Goal: Transaction & Acquisition: Purchase product/service

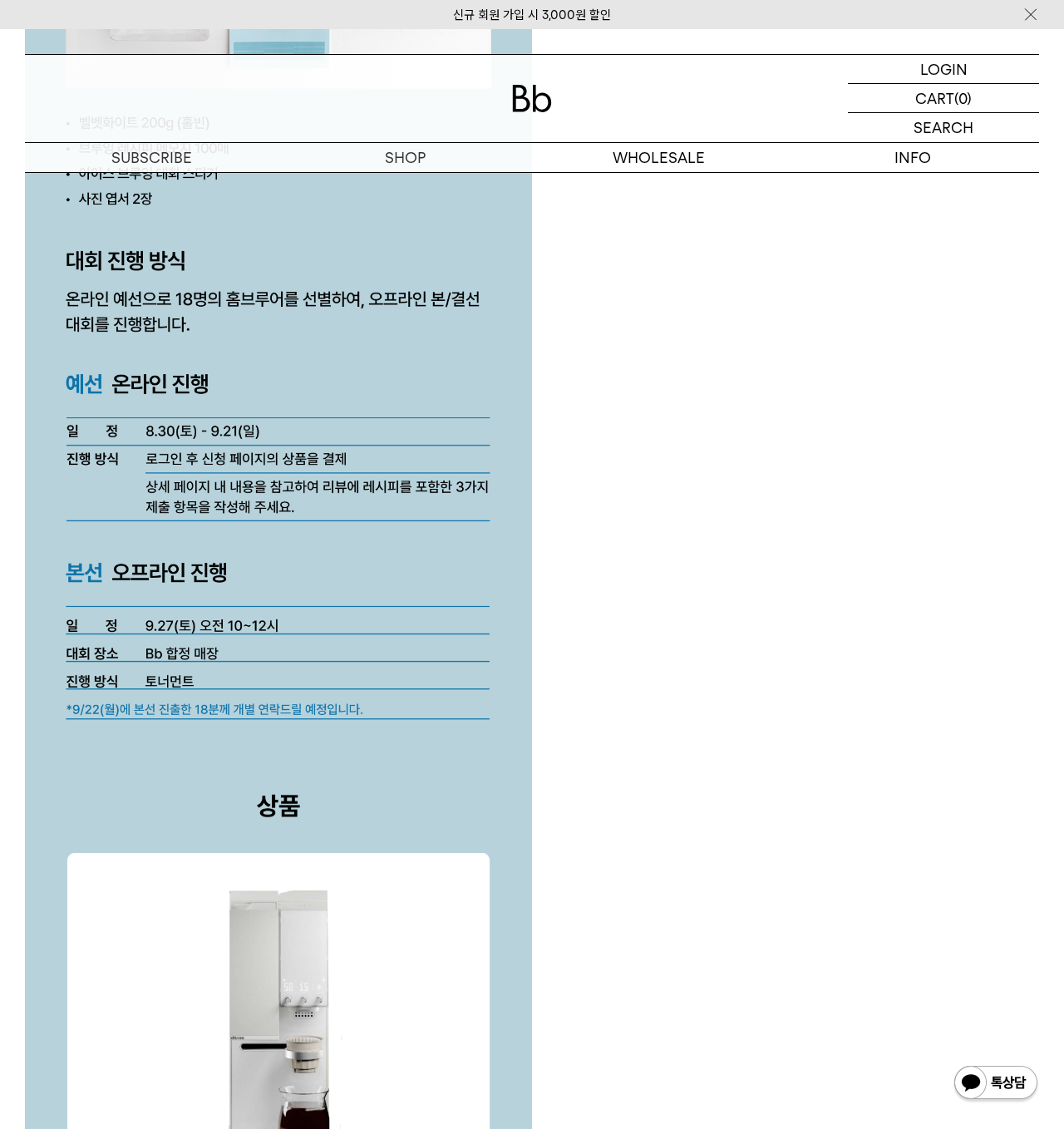
drag, startPoint x: 788, startPoint y: 594, endPoint x: 772, endPoint y: 588, distance: 17.1
click at [786, 594] on div at bounding box center [532, 497] width 1014 height 6674
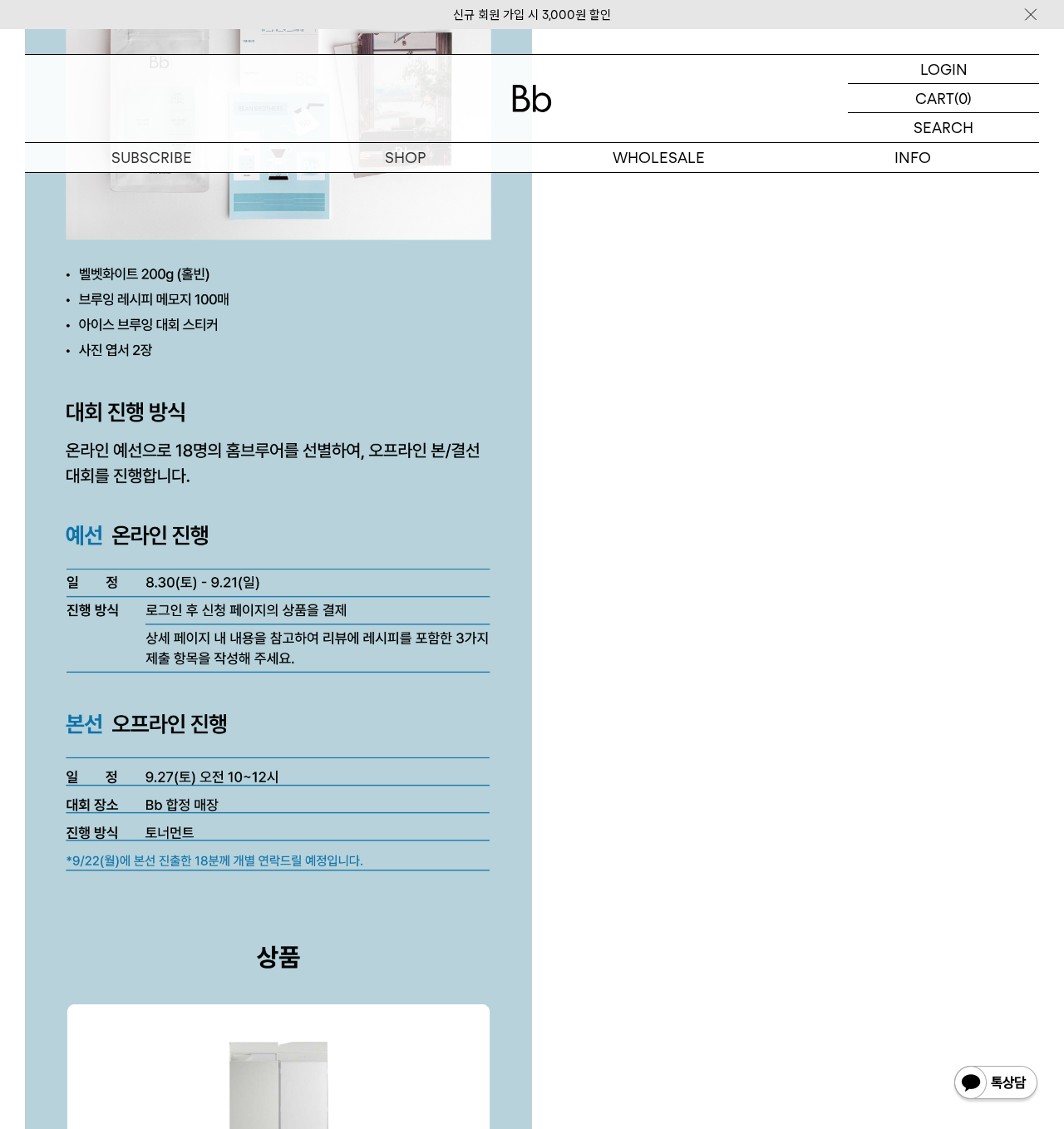
scroll to position [3740, 0]
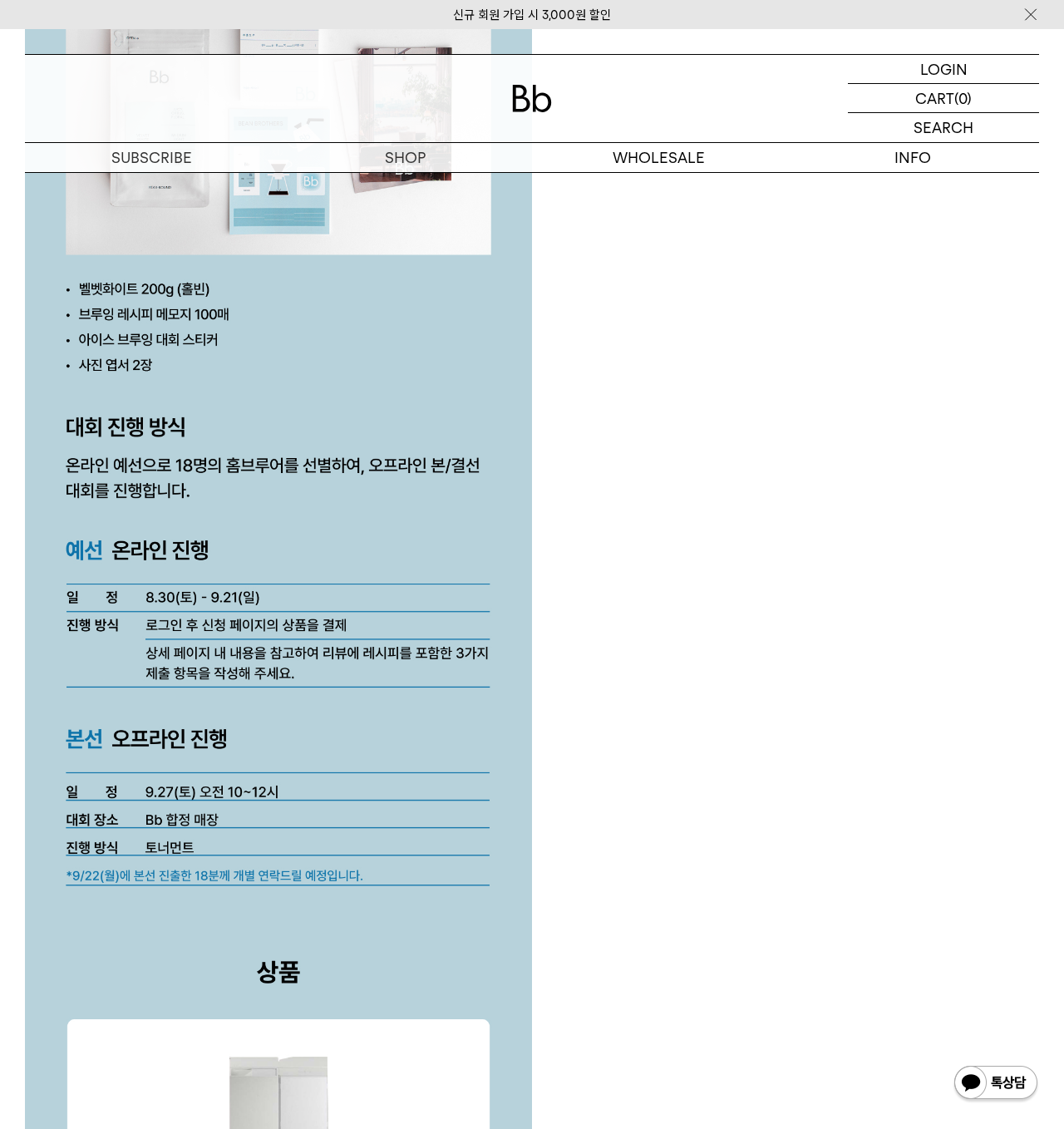
click at [727, 508] on div at bounding box center [532, 663] width 1014 height 6674
drag, startPoint x: 809, startPoint y: 472, endPoint x: 805, endPoint y: 486, distance: 14.6
click at [810, 472] on div at bounding box center [532, 663] width 1014 height 6674
drag, startPoint x: 634, startPoint y: 508, endPoint x: 651, endPoint y: 510, distance: 17.1
click at [635, 508] on div at bounding box center [532, 663] width 1014 height 6674
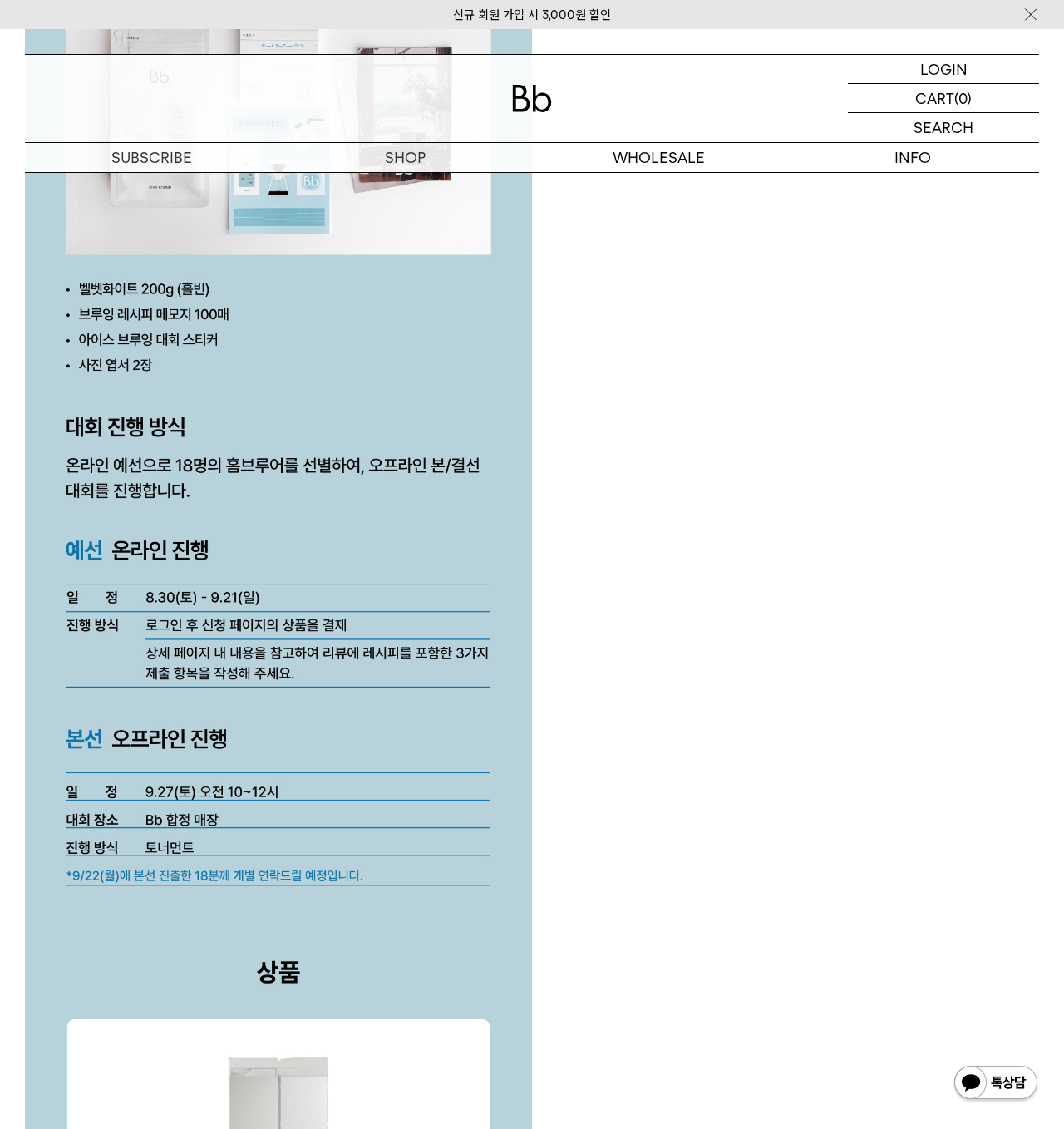
click at [602, 705] on div at bounding box center [532, 663] width 1014 height 6674
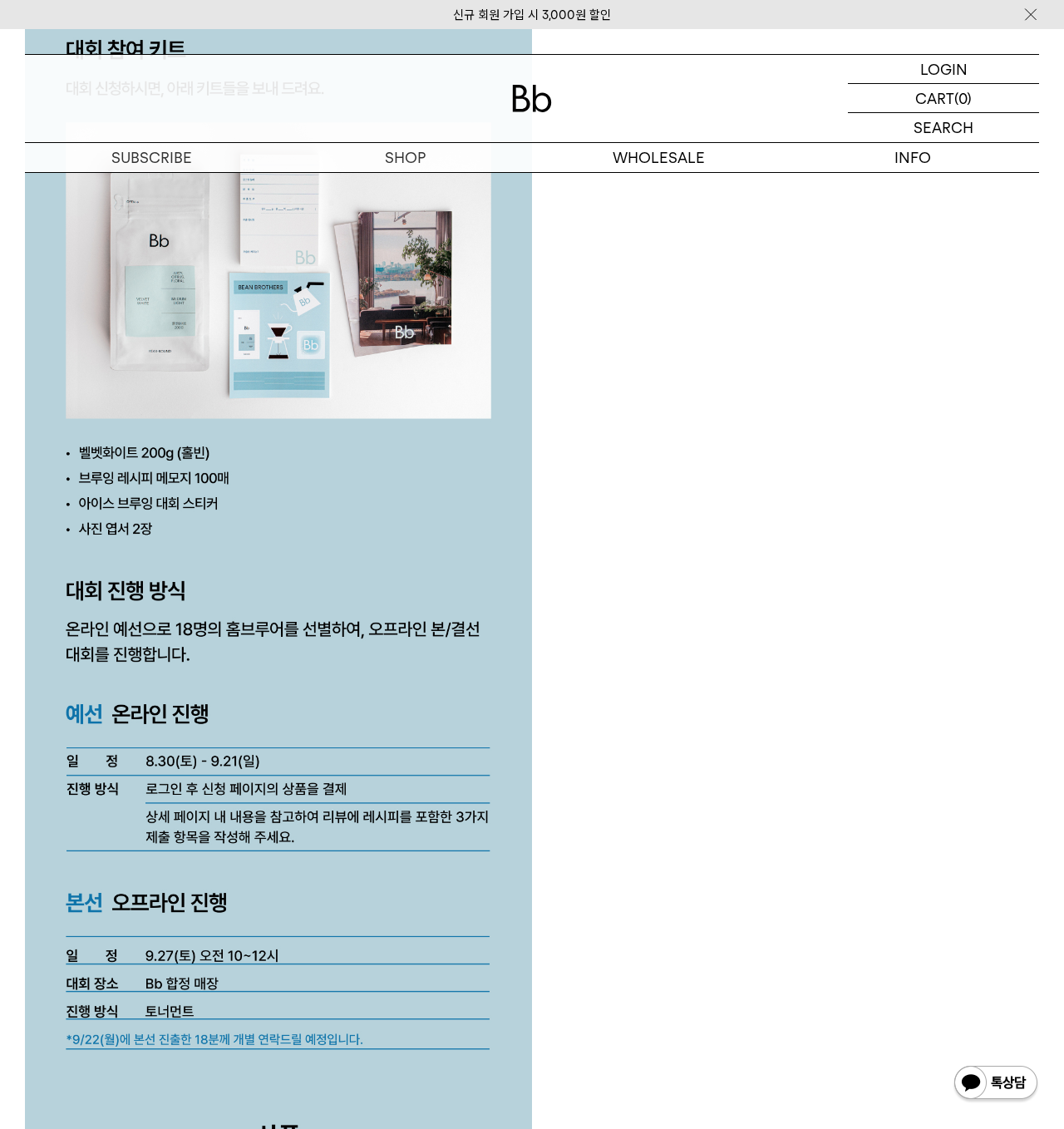
scroll to position [3574, 0]
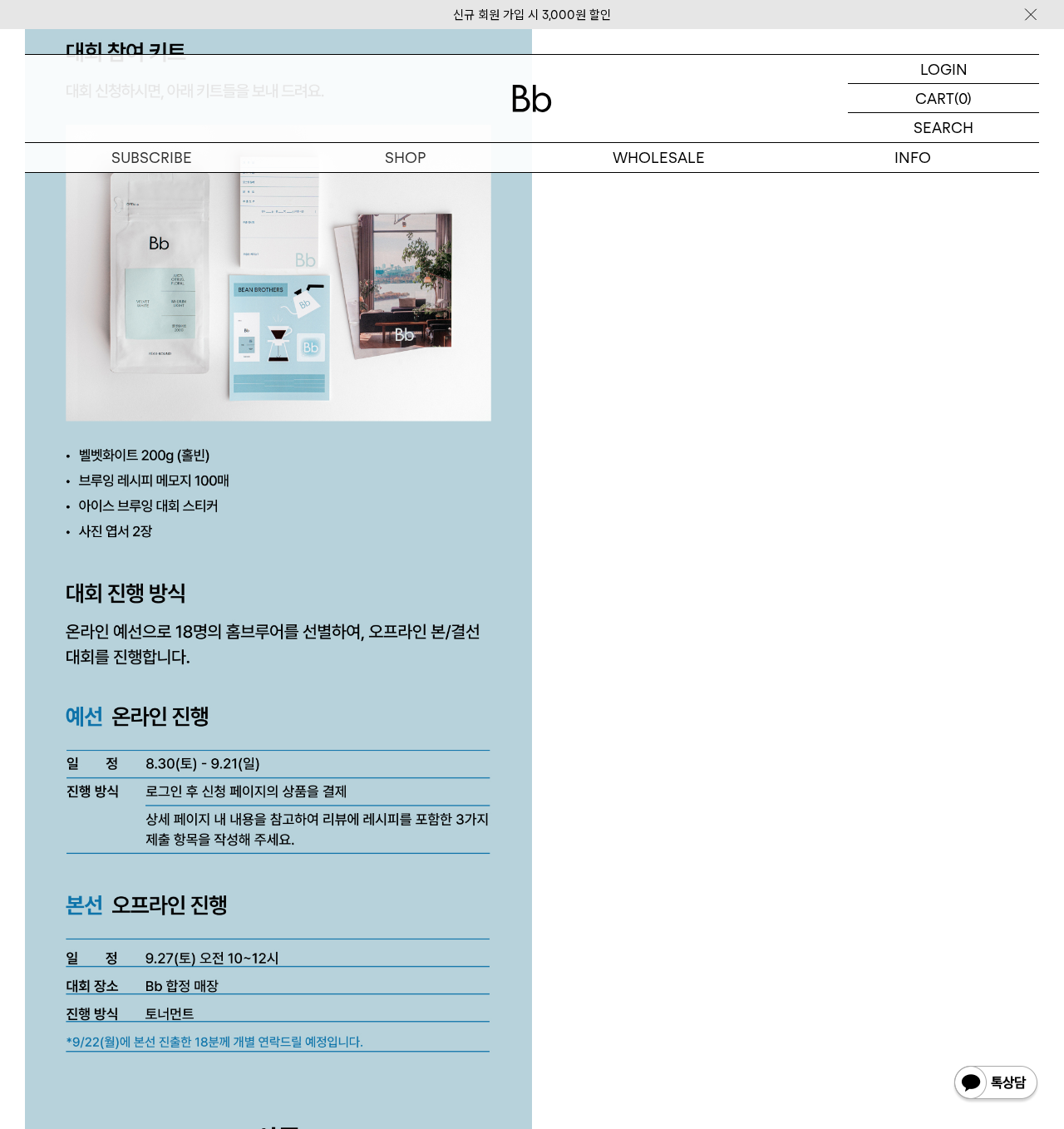
click at [589, 395] on div at bounding box center [532, 829] width 1014 height 6674
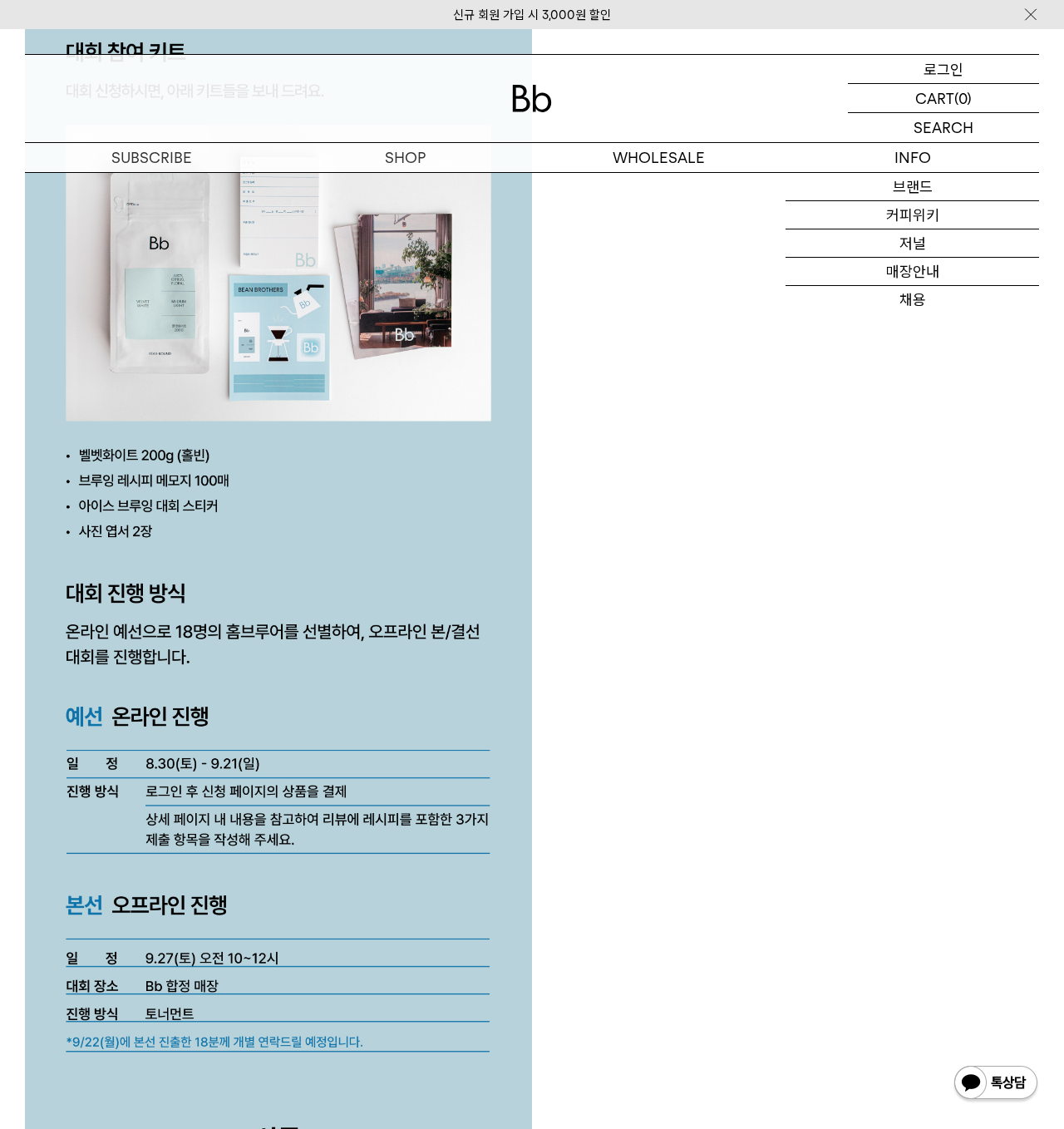
click at [933, 73] on p "로그인" at bounding box center [943, 69] width 40 height 29
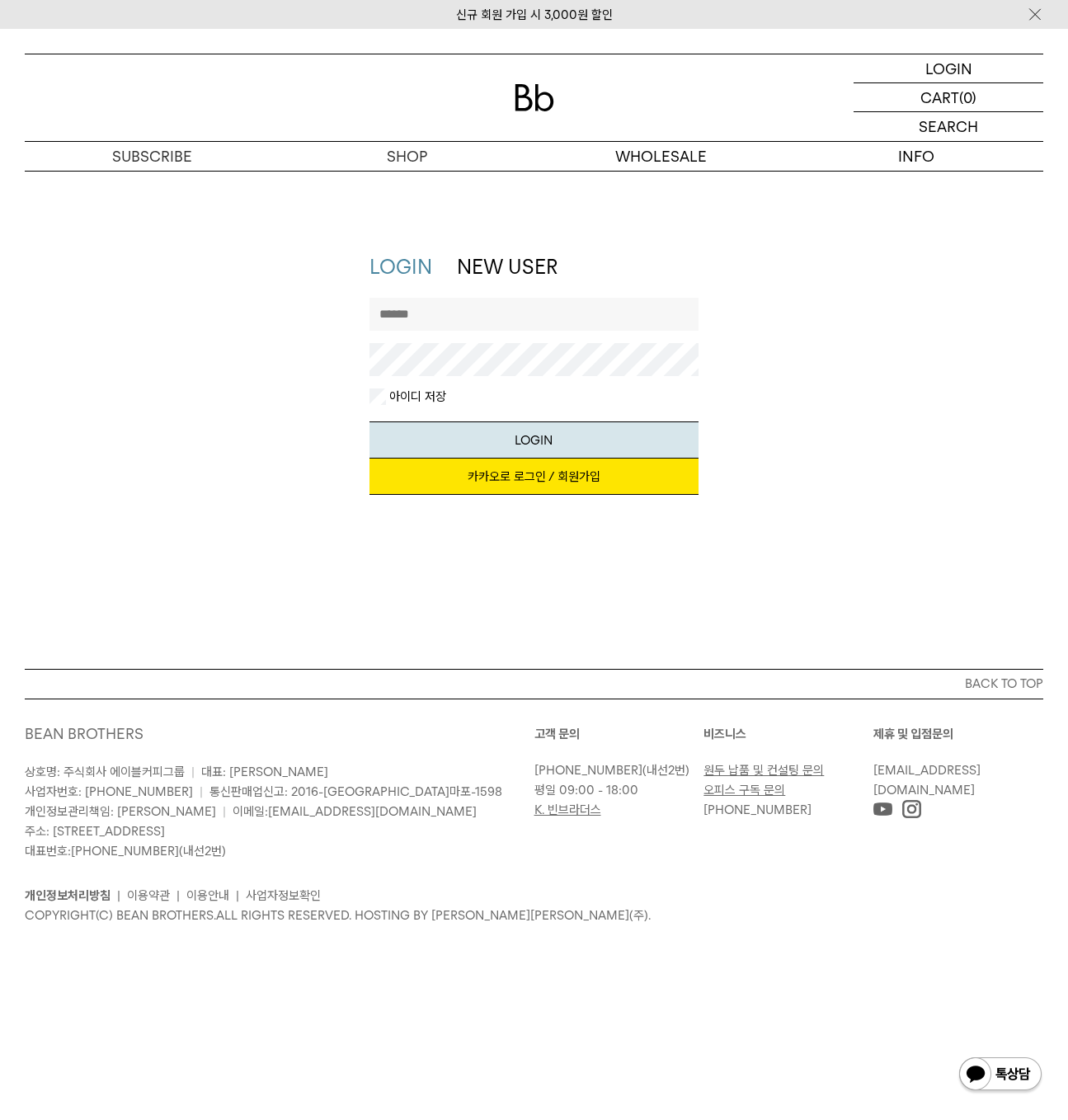
click at [864, 350] on div "LOGIN NEW USER 지금 가입하시면 3,000원 쿠폰과 매월 회원 전용 커피 혜택을 드려요. 카카오로 로그인 / 회원가입 아이디로 로그…" at bounding box center [534, 382] width 1035 height 259
click at [804, 452] on div "LOGIN NEW USER 지금 가입하시면 3,000원 쿠폰과 매월 회원 전용 커피 혜택을 드려요. 카카오로 로그인 / 회원가입 아이디로 로그…" at bounding box center [534, 382] width 1035 height 259
click at [804, 454] on div "LOGIN NEW USER 지금 가입하시면 3,000원 쿠폰과 매월 회원 전용 커피 혜택을 드려요. 카카오로 로그인 / 회원가입 아이디로 로그…" at bounding box center [534, 382] width 1035 height 259
click at [847, 360] on div "LOGIN NEW USER 지금 가입하시면 3,000원 쿠폰과 매월 회원 전용 커피 혜택을 드려요. 카카오로 로그인 / 회원가입 아이디로 로그…" at bounding box center [534, 382] width 1035 height 259
click at [472, 481] on link "카카오로 로그인 / 회원가입" at bounding box center [533, 476] width 329 height 36
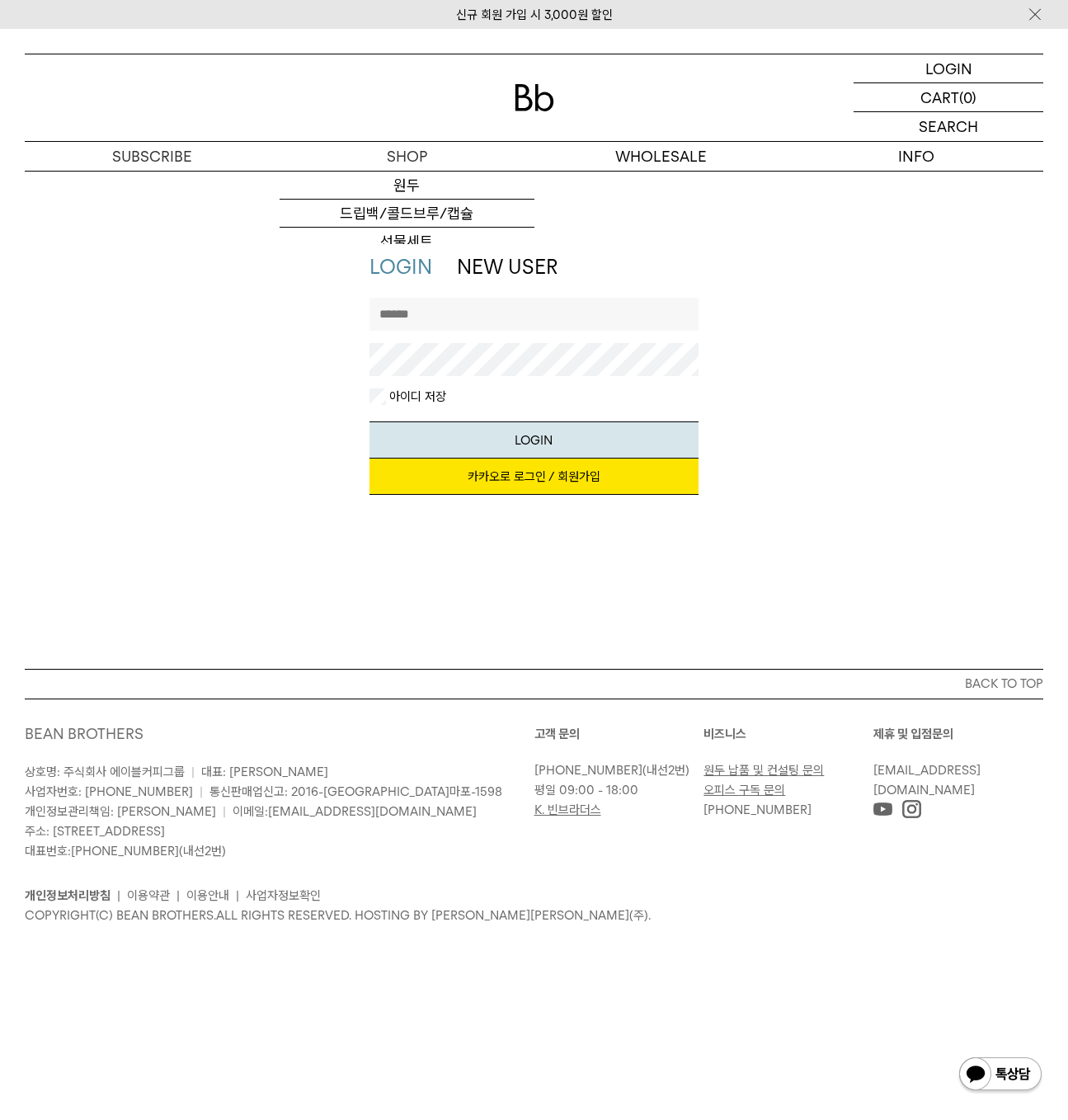
click at [887, 404] on div "LOGIN NEW USER 지금 가입하시면 3,000원 쿠폰과 매월 회원 전용 커피 혜택을 드려요. 카카오로 로그인 / 회원가입 아이디로 로그…" at bounding box center [534, 382] width 1035 height 259
click at [615, 430] on button "LOGIN" at bounding box center [533, 440] width 329 height 37
click at [812, 341] on div "LOGIN NEW USER 지금 가입하시면 3,000원 쿠폰과 매월 회원 전용 커피 혜택을 드려요. 카카오로 로그인 / 회원가입 아이디로 로그…" at bounding box center [534, 382] width 1035 height 259
click at [875, 422] on div "LOGIN NEW USER 지금 가입하시면 3,000원 쿠폰과 매월 회원 전용 커피 혜택을 드려요. 카카오로 로그인 / 회원가입 아이디로 로그…" at bounding box center [534, 382] width 1035 height 259
click at [596, 467] on link "카카오로 로그인 / 회원가입" at bounding box center [533, 476] width 329 height 36
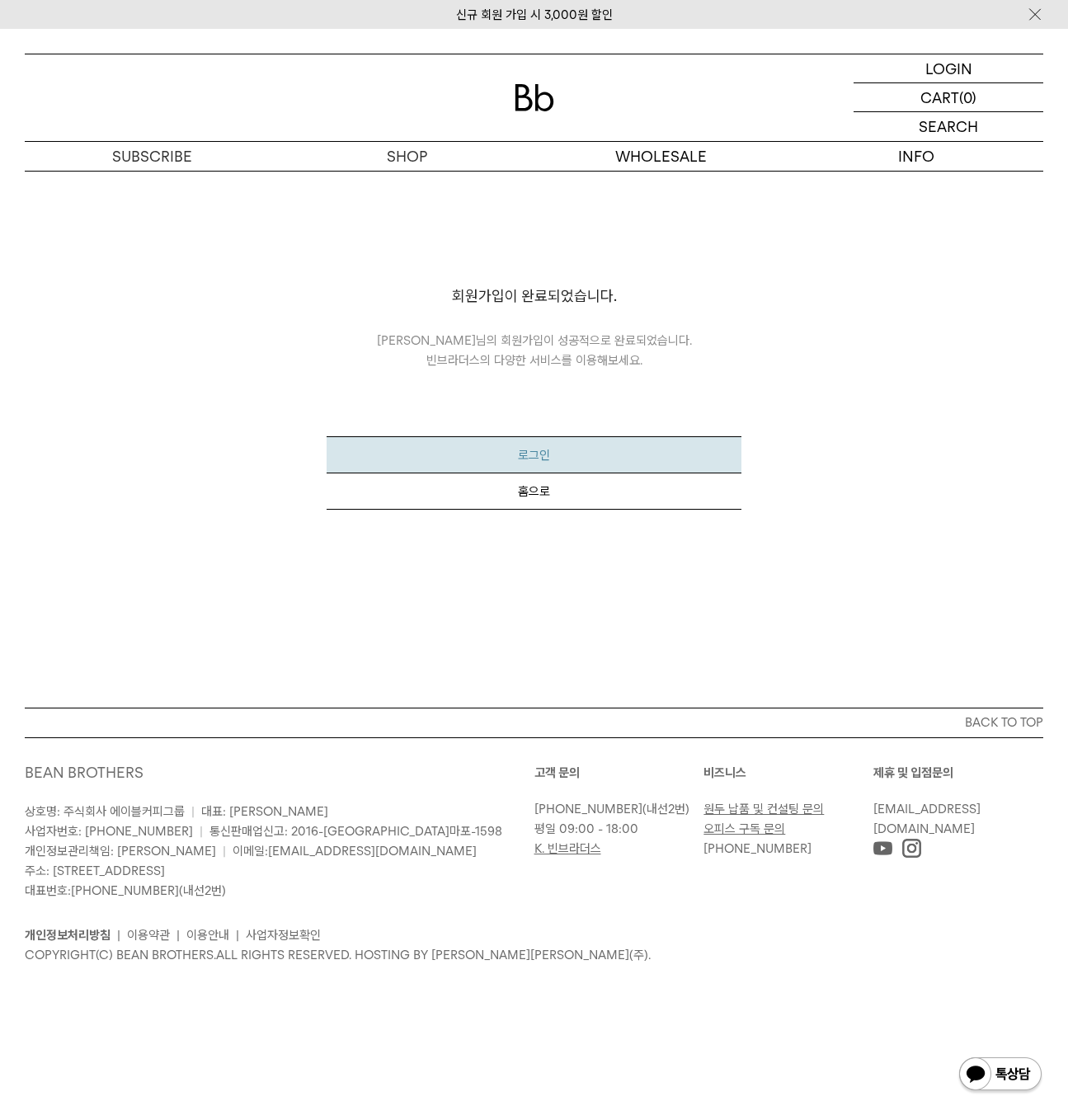
click at [589, 460] on button "로그인" at bounding box center [534, 455] width 414 height 37
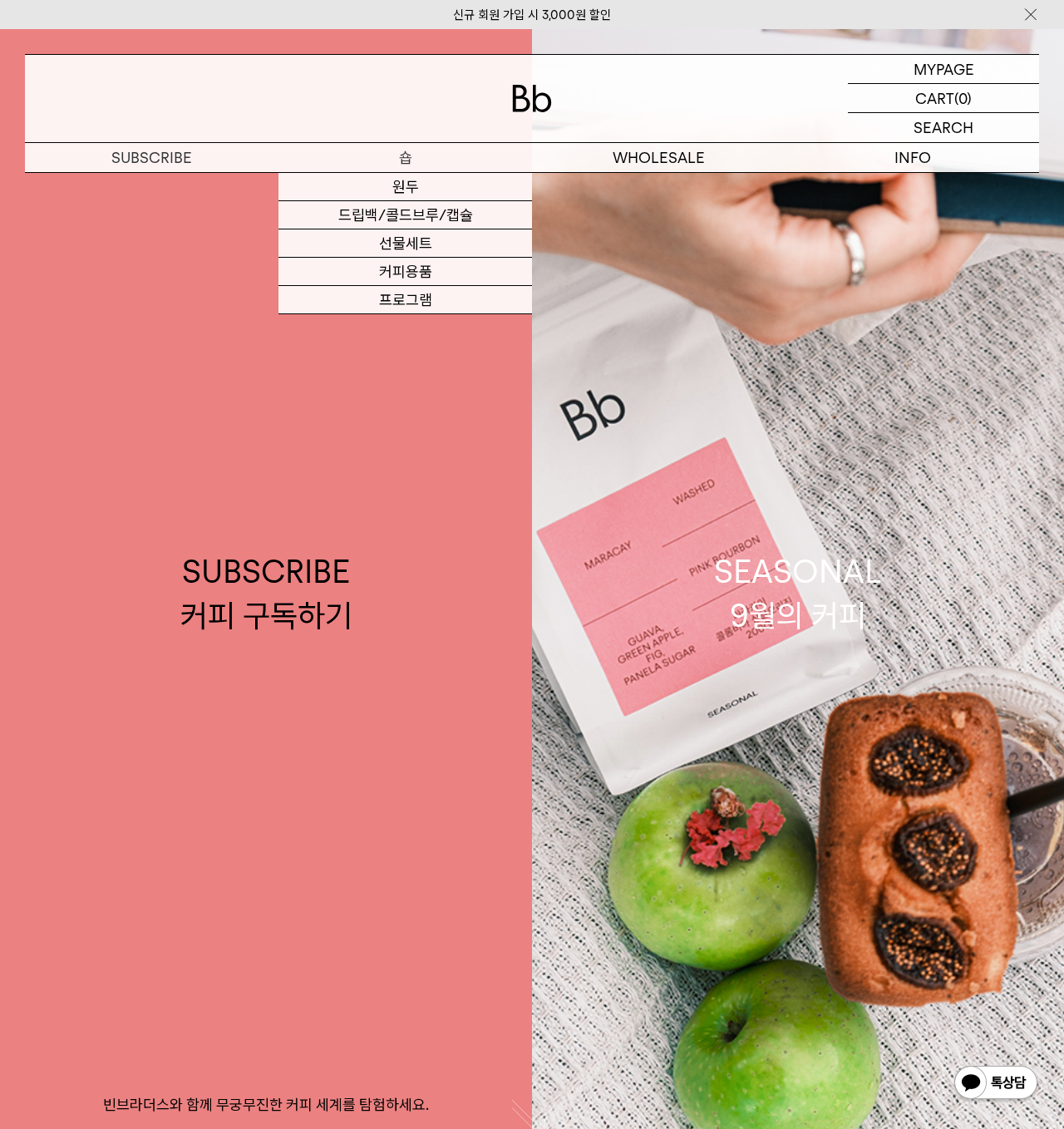
click at [382, 150] on p "숍" at bounding box center [405, 157] width 254 height 29
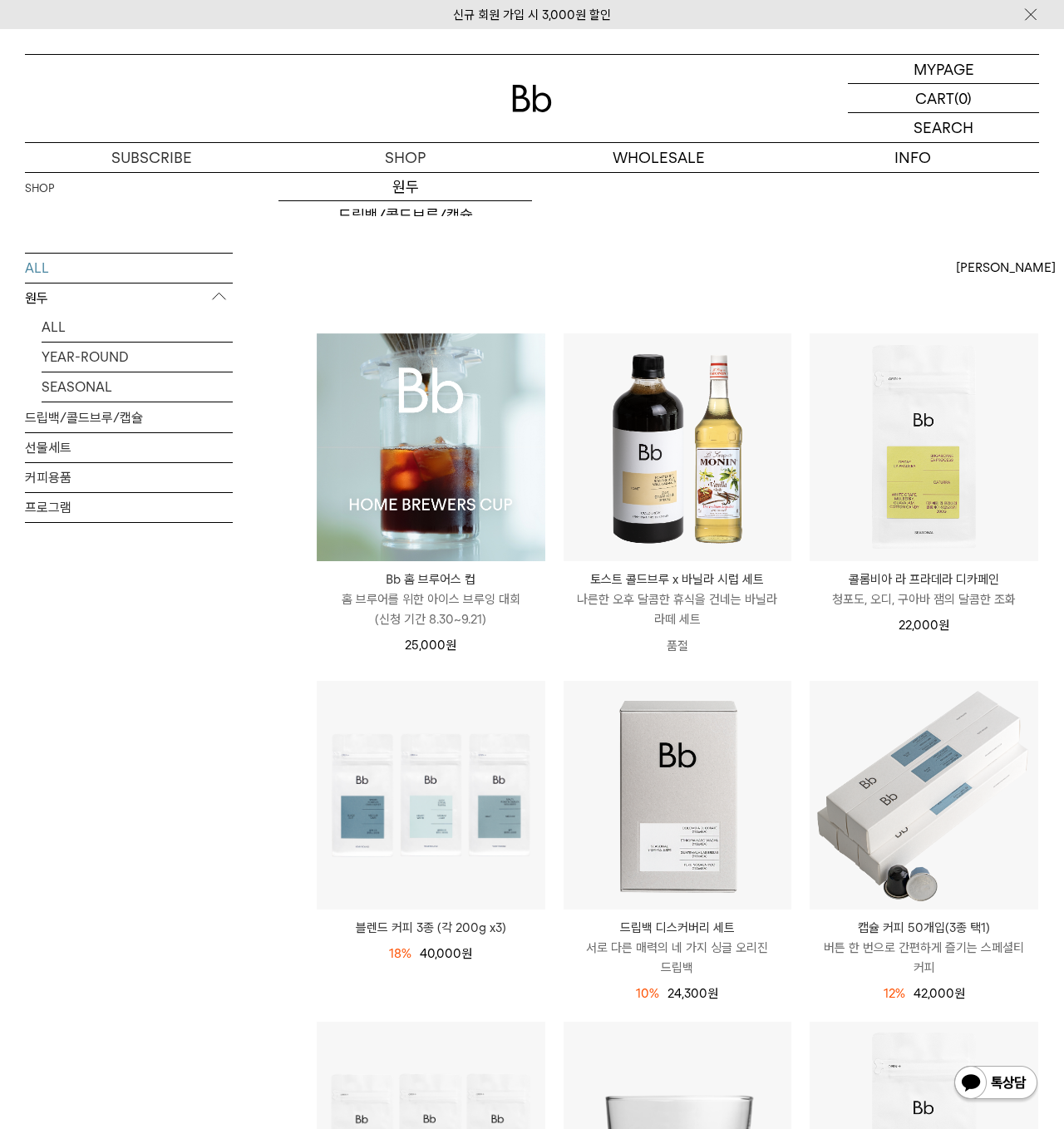
click at [453, 369] on img at bounding box center [431, 447] width 229 height 228
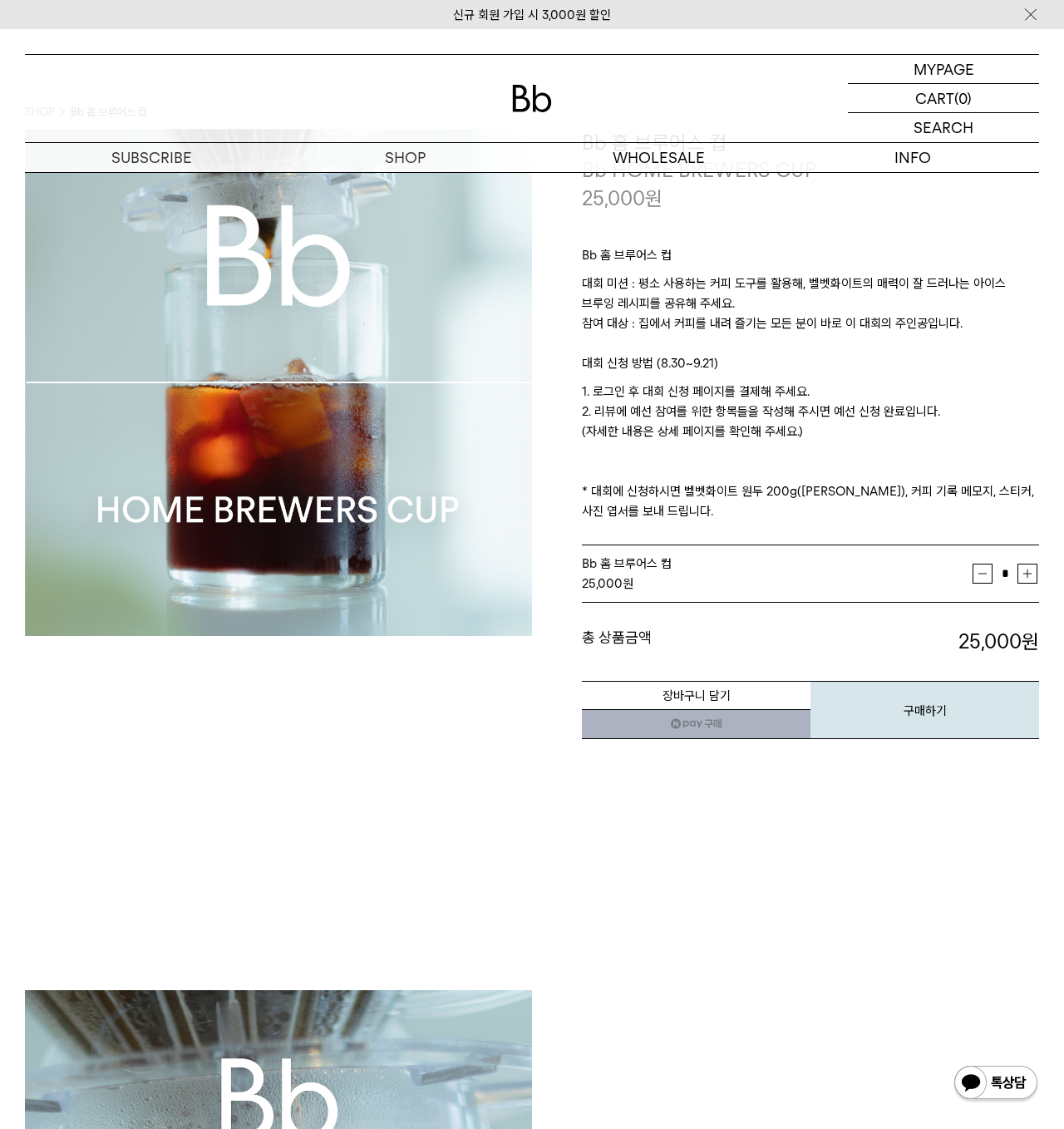
scroll to position [83, 0]
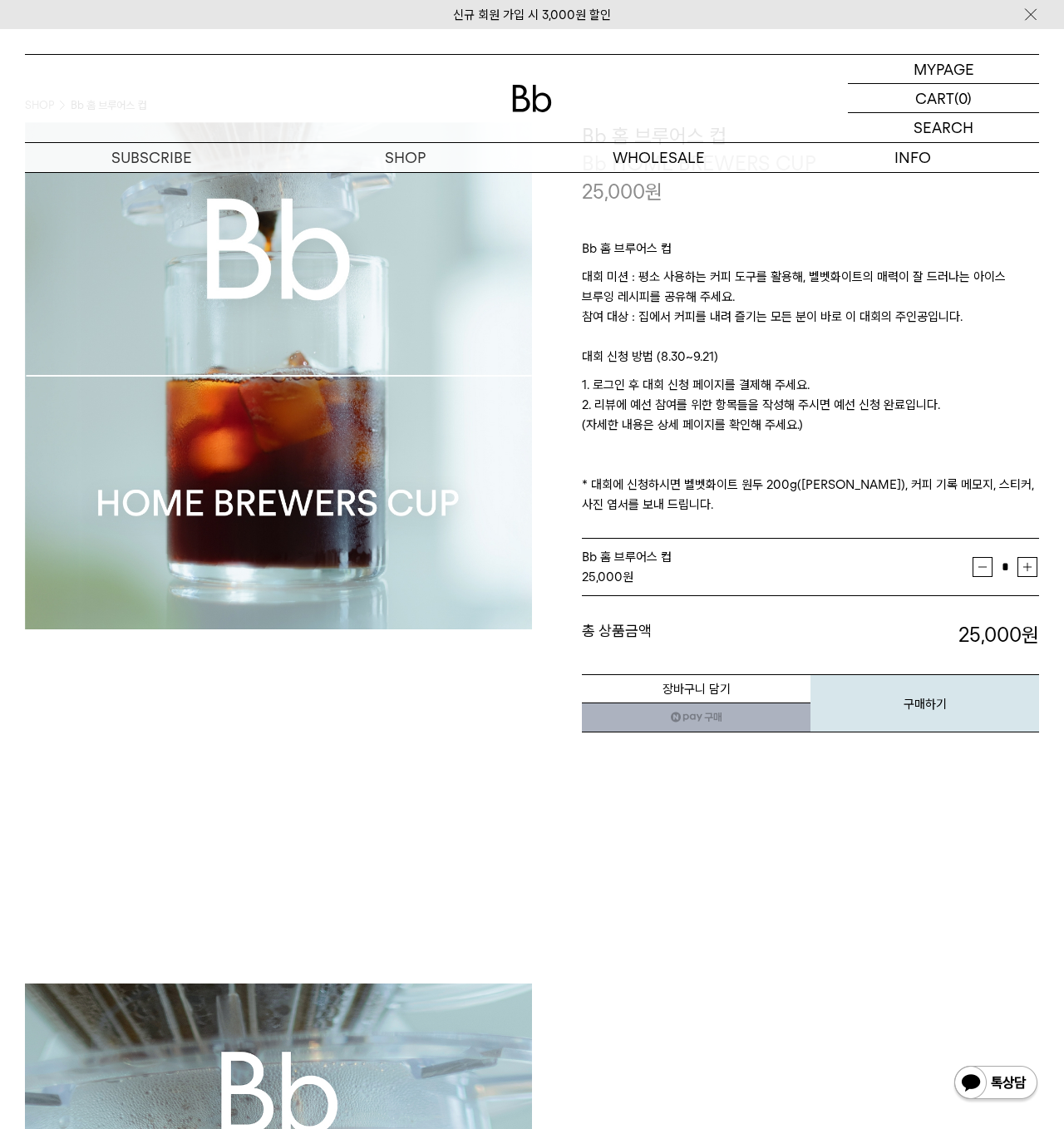
drag, startPoint x: 977, startPoint y: 826, endPoint x: 979, endPoint y: 818, distance: 8.2
click at [877, 710] on button "구매하기" at bounding box center [925, 702] width 229 height 58
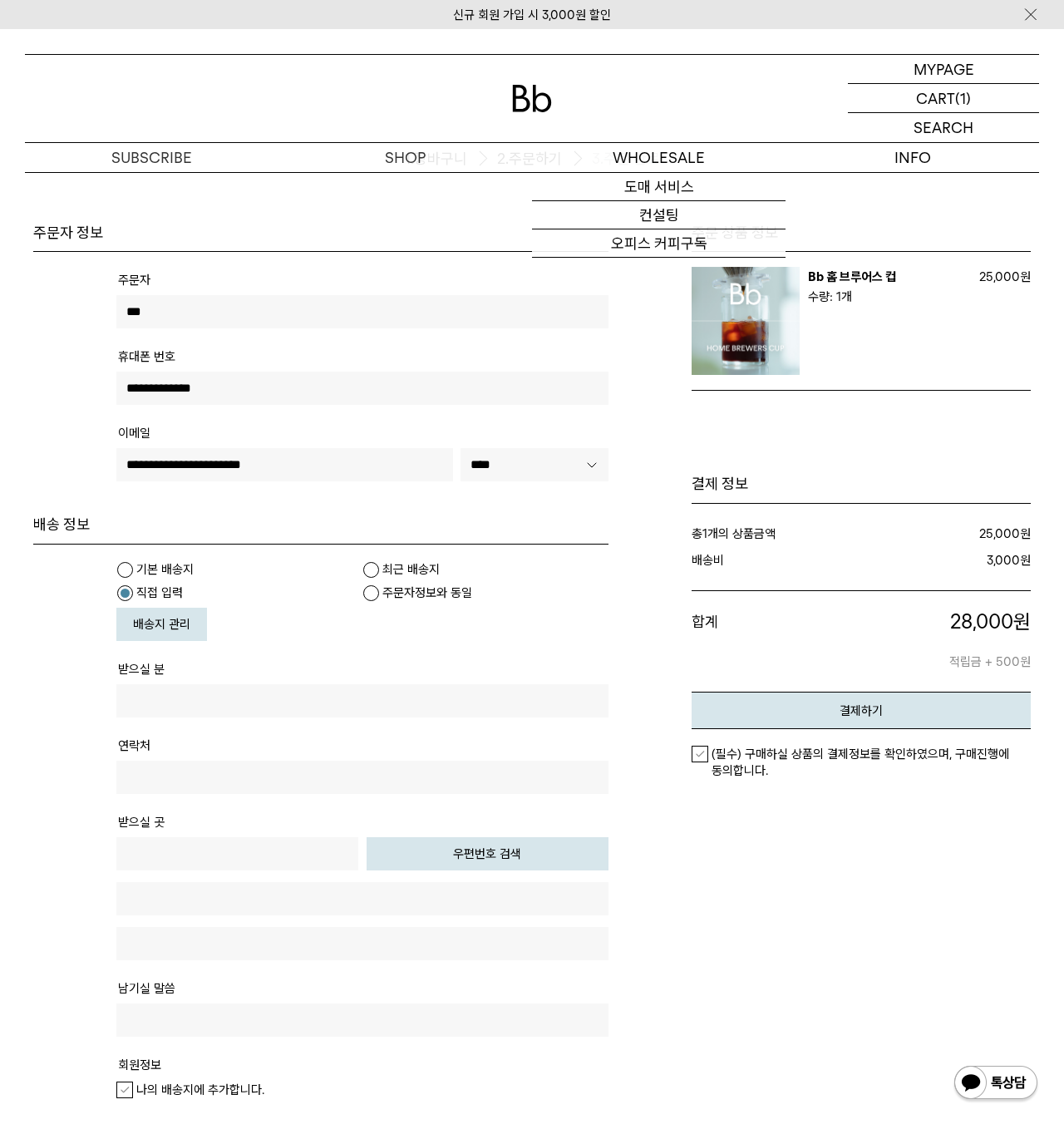
scroll to position [83, 0]
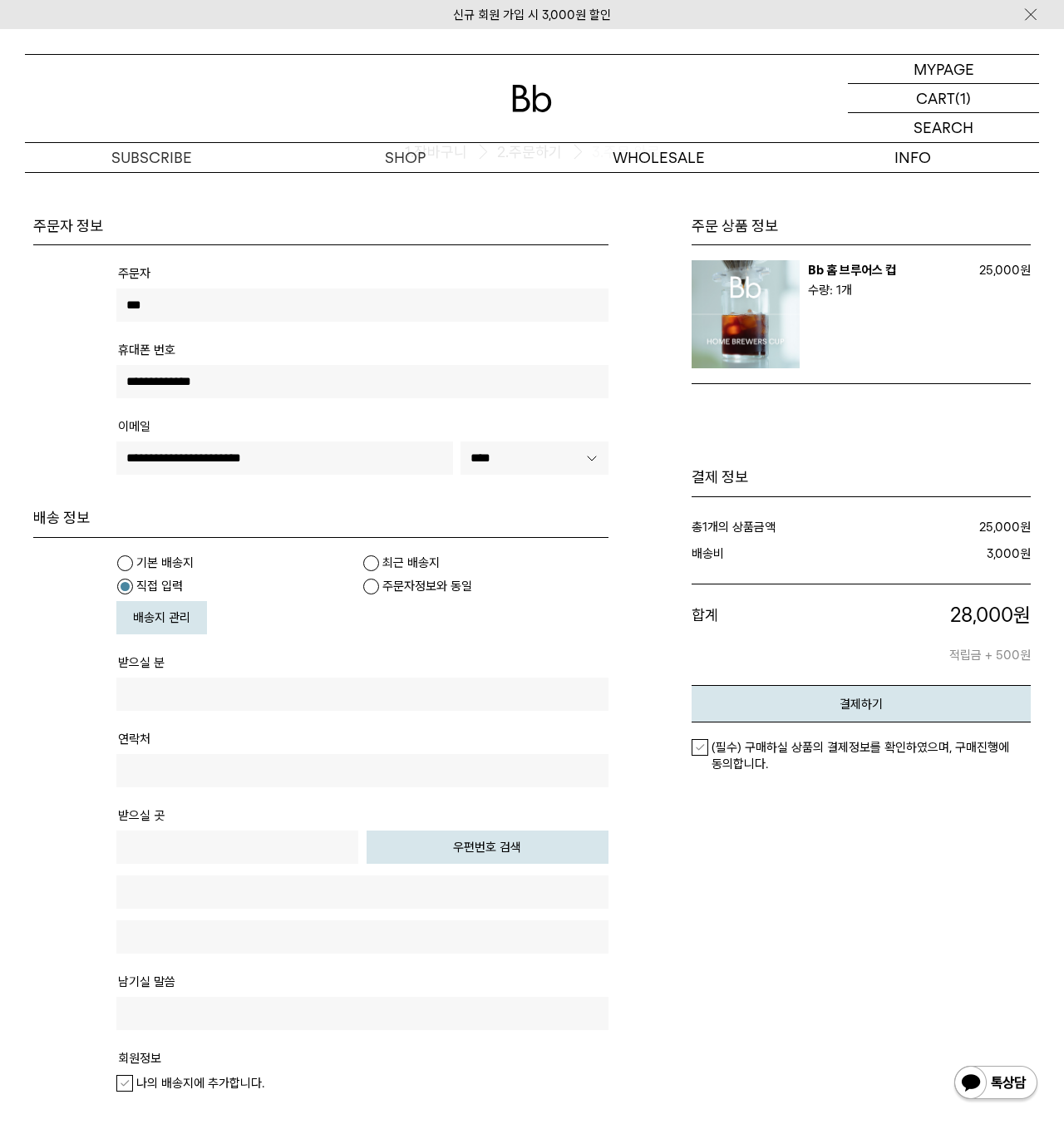
click at [502, 466] on select "**********" at bounding box center [534, 458] width 147 height 33
click at [500, 452] on select "**********" at bounding box center [534, 458] width 147 height 33
click at [284, 439] on tr "**********" at bounding box center [362, 453] width 492 height 77
click at [286, 452] on input "**********" at bounding box center [284, 458] width 337 height 33
type input "*"
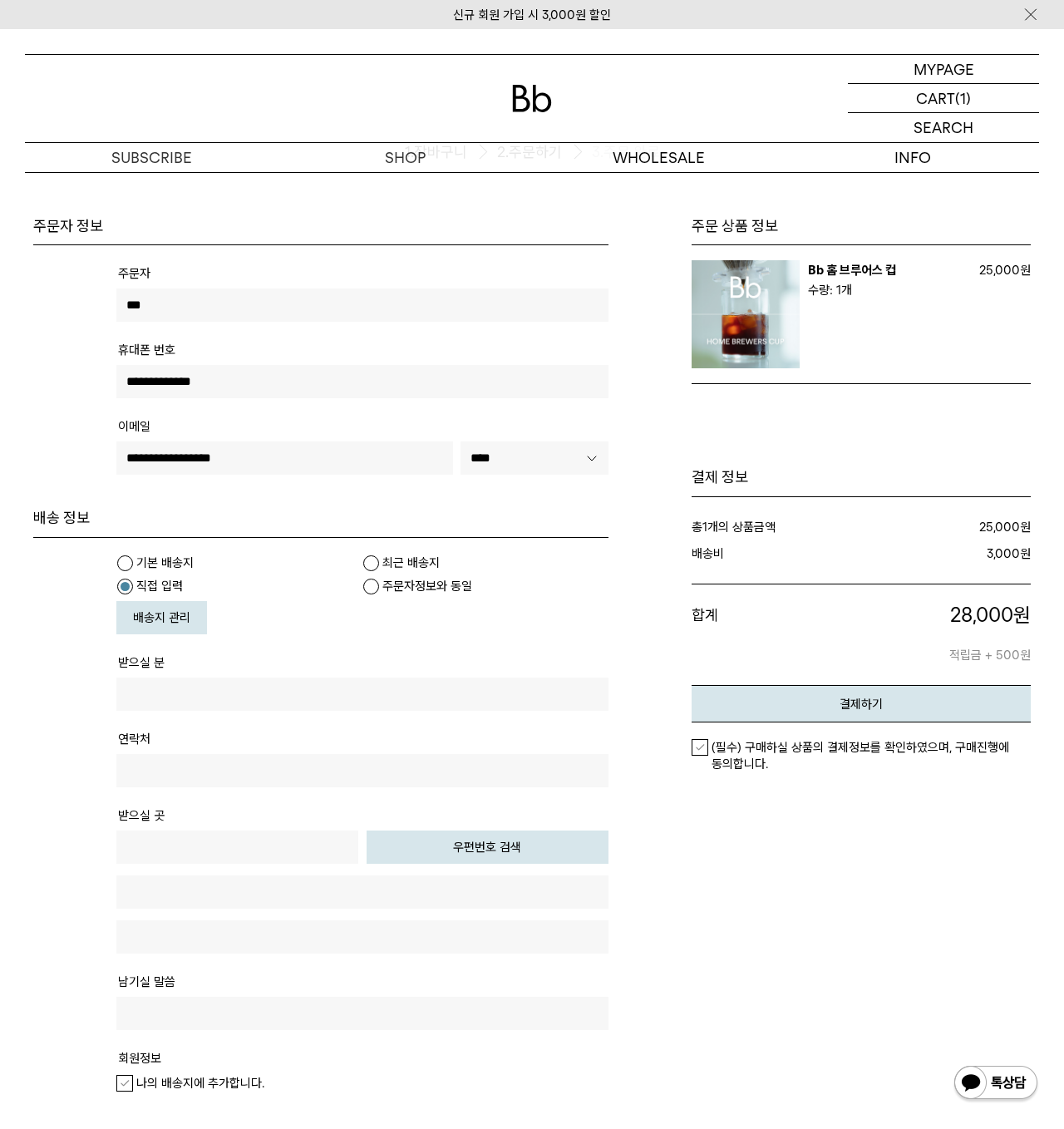
type input "**********"
click at [414, 539] on tbody "배송지 확인 기본 배송지 최근 배송지 직접 입력 받으실 분 연락처 받으실 곳 전화번호 메모" at bounding box center [320, 832] width 575 height 588
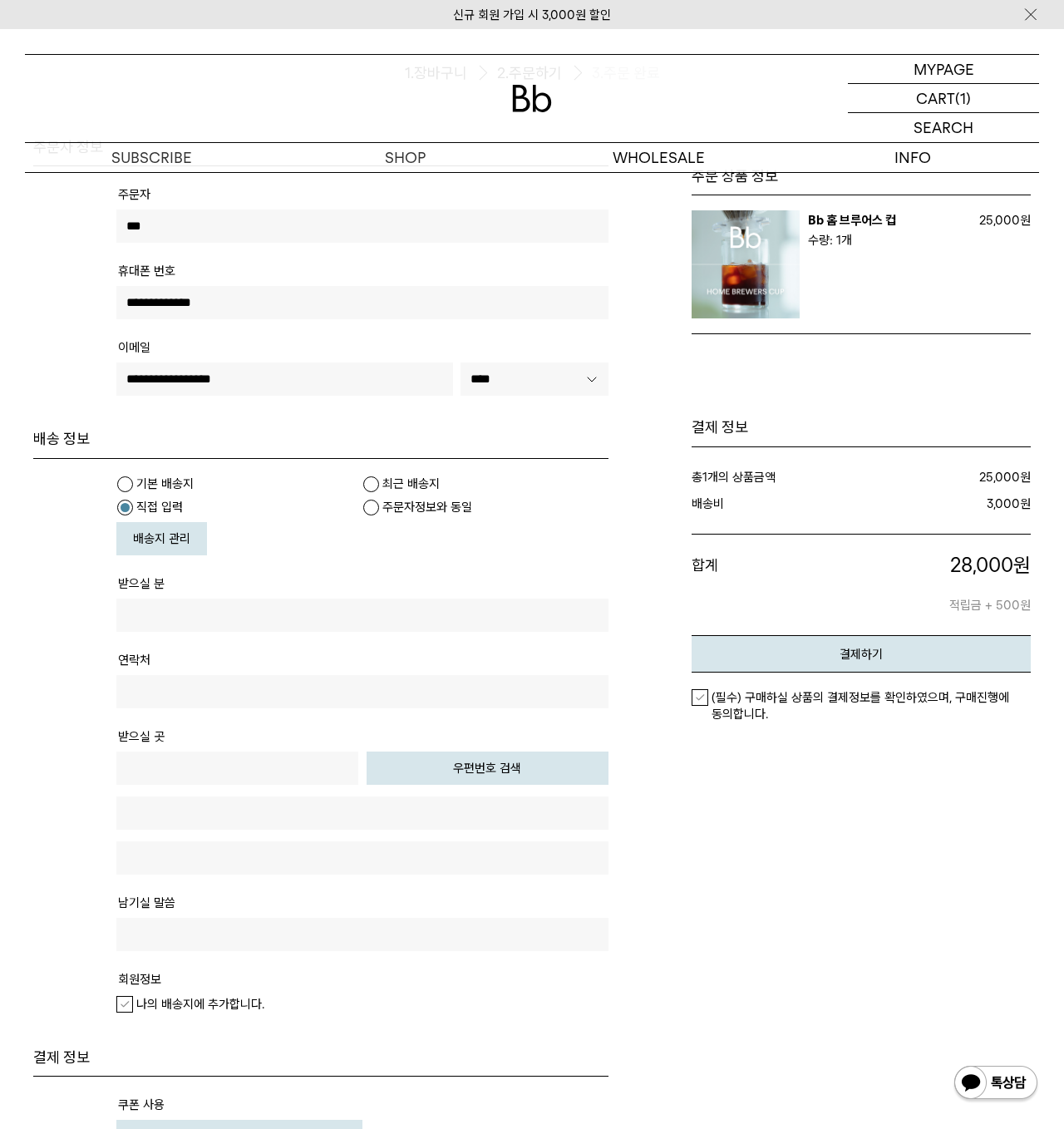
scroll to position [166, 0]
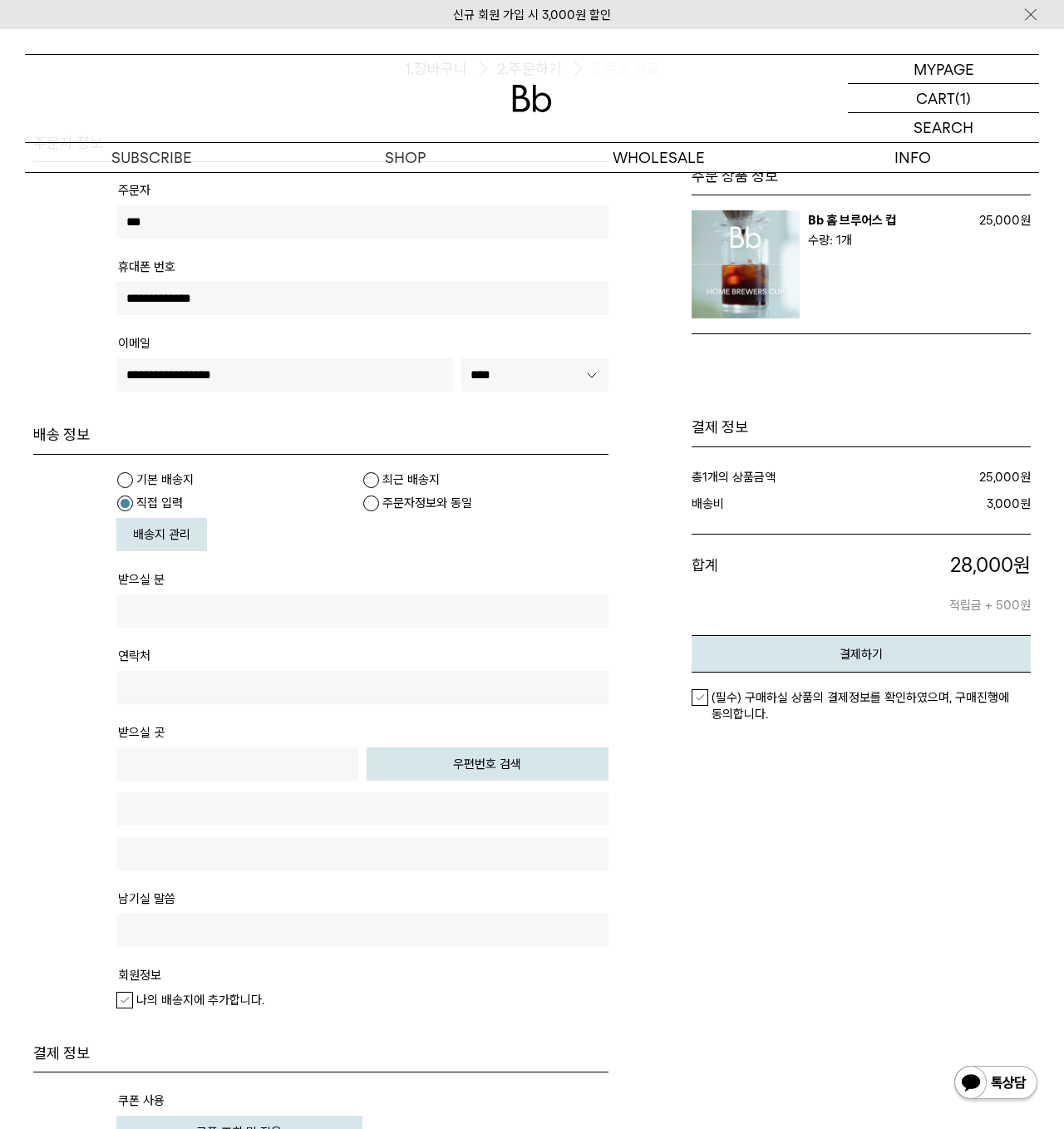
click at [919, 766] on div "주문 상품 정보" at bounding box center [827, 849] width 405 height 1432
click at [740, 867] on div "주문 상품 정보" at bounding box center [827, 849] width 405 height 1432
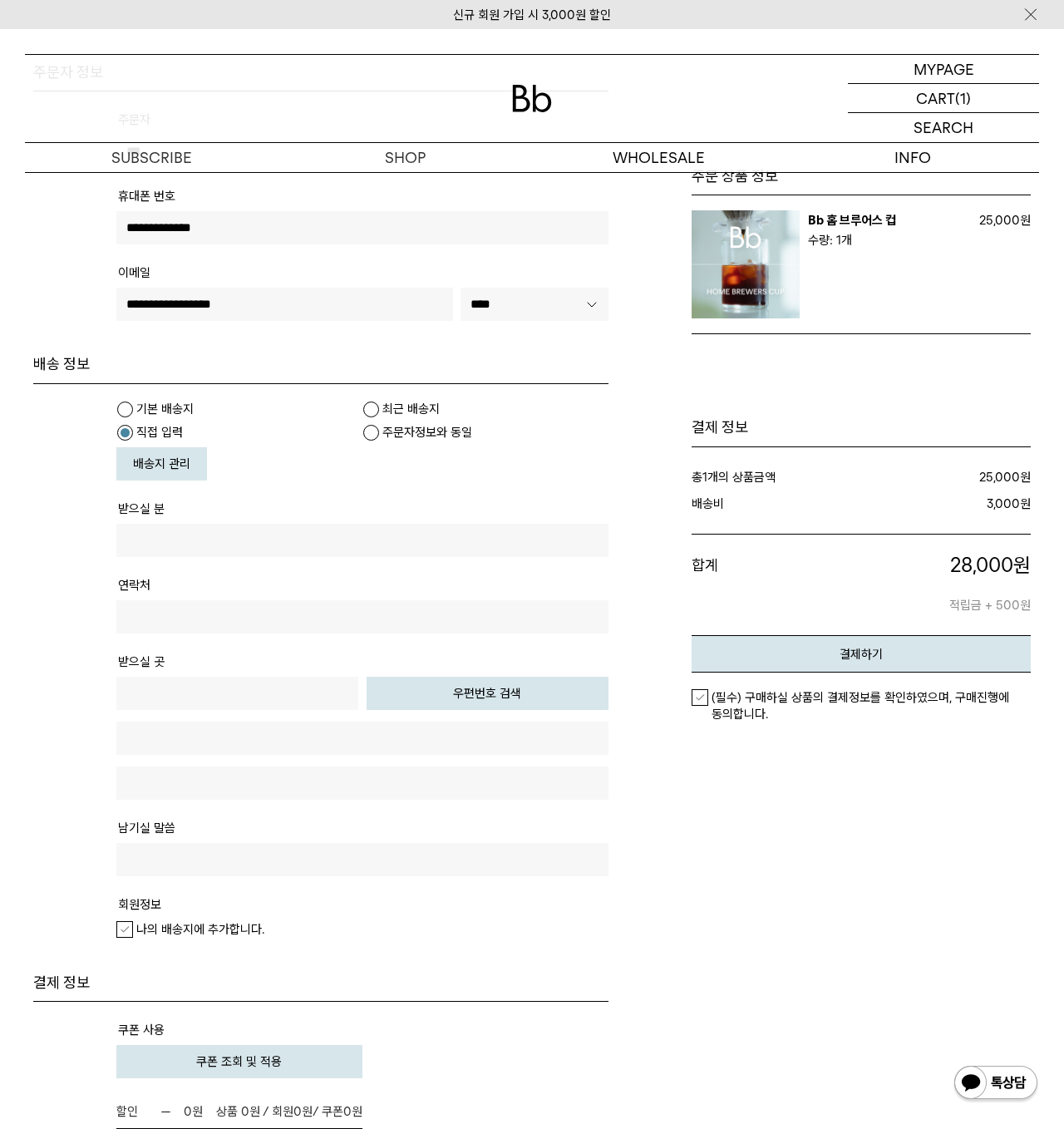
scroll to position [249, 0]
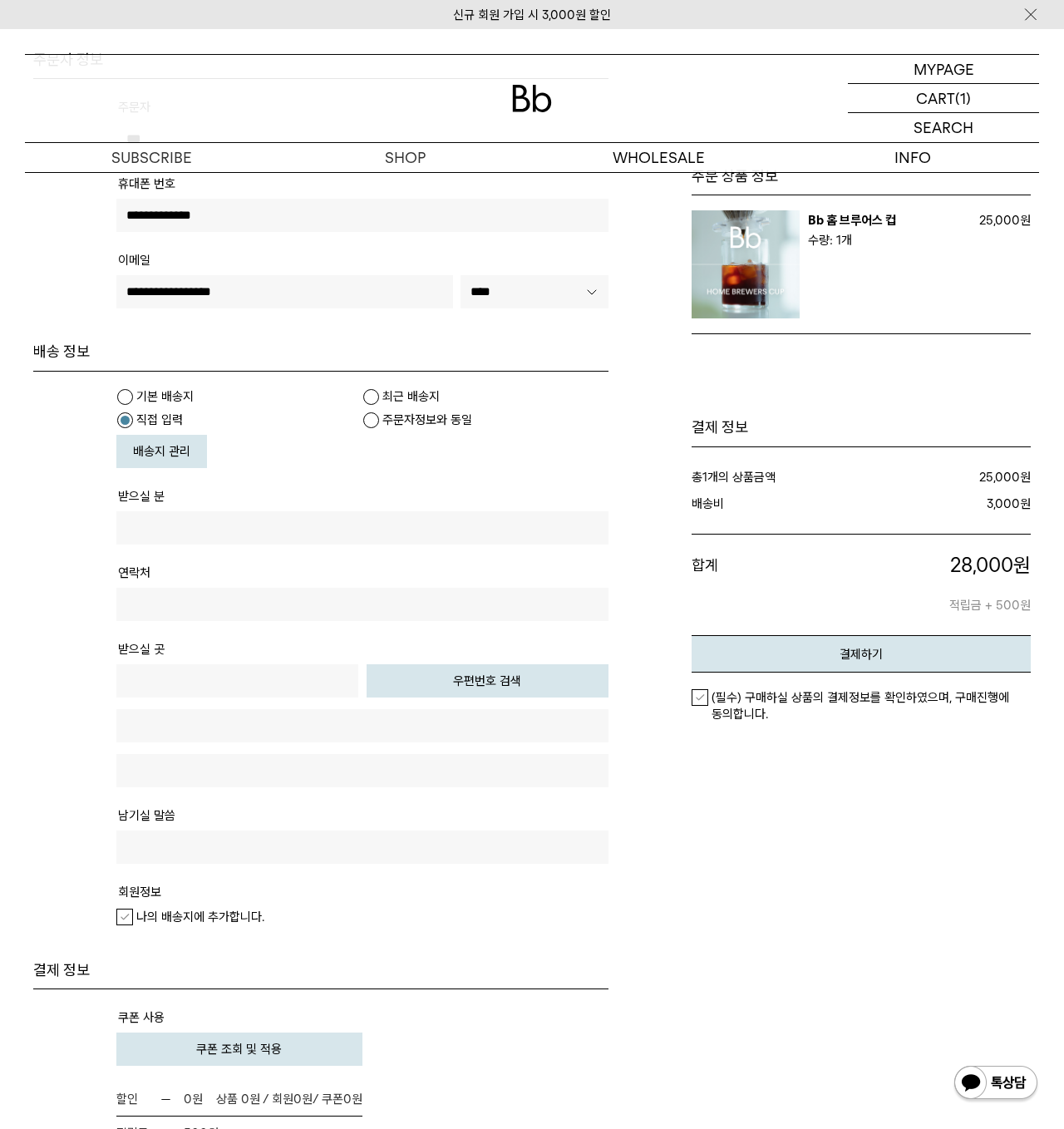
click at [207, 517] on input "text" at bounding box center [362, 527] width 492 height 33
type input "*"
type input "***"
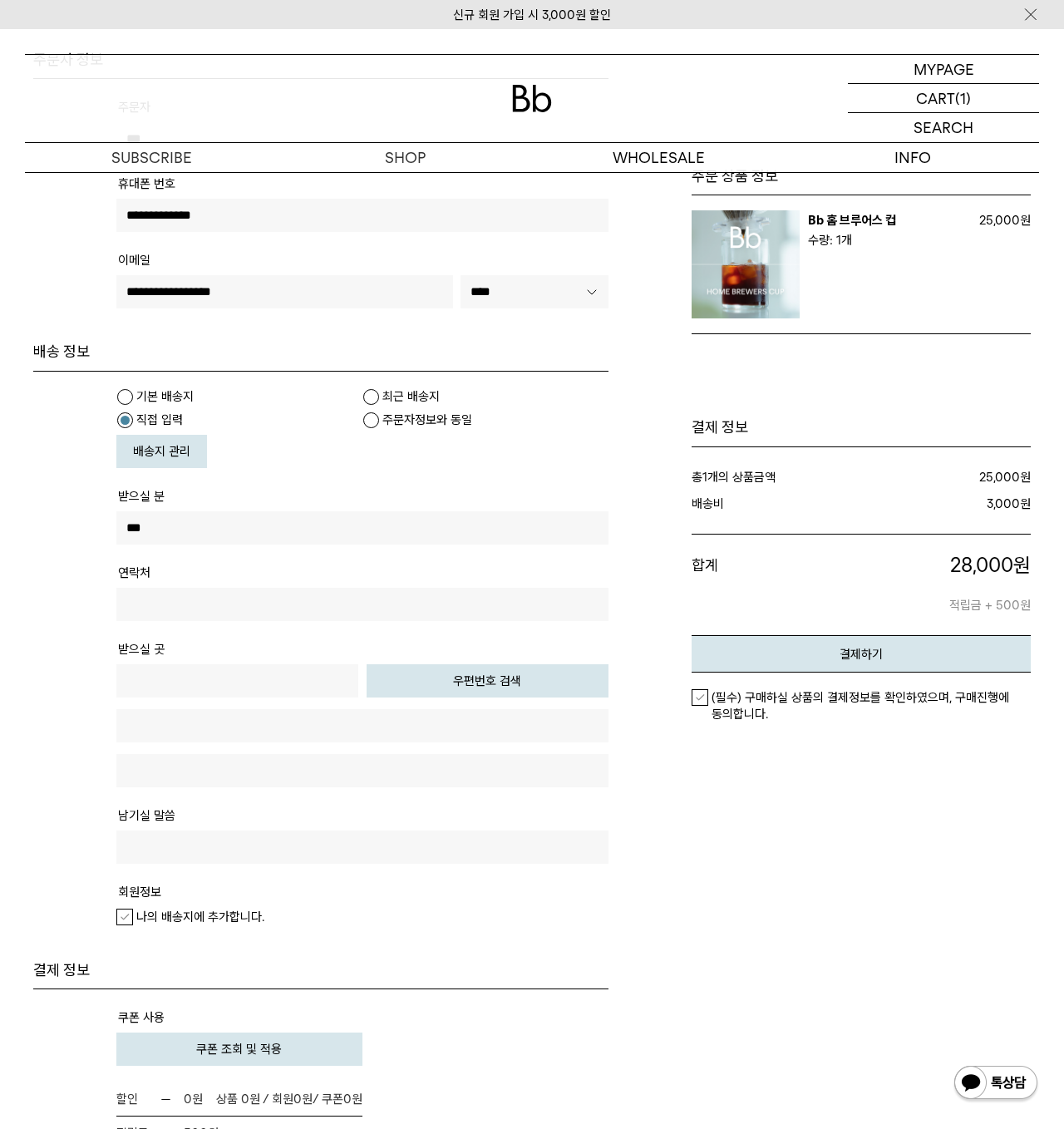
click at [374, 417] on label "주문자정보와 동일" at bounding box center [473, 419] width 221 height 17
type input "**********"
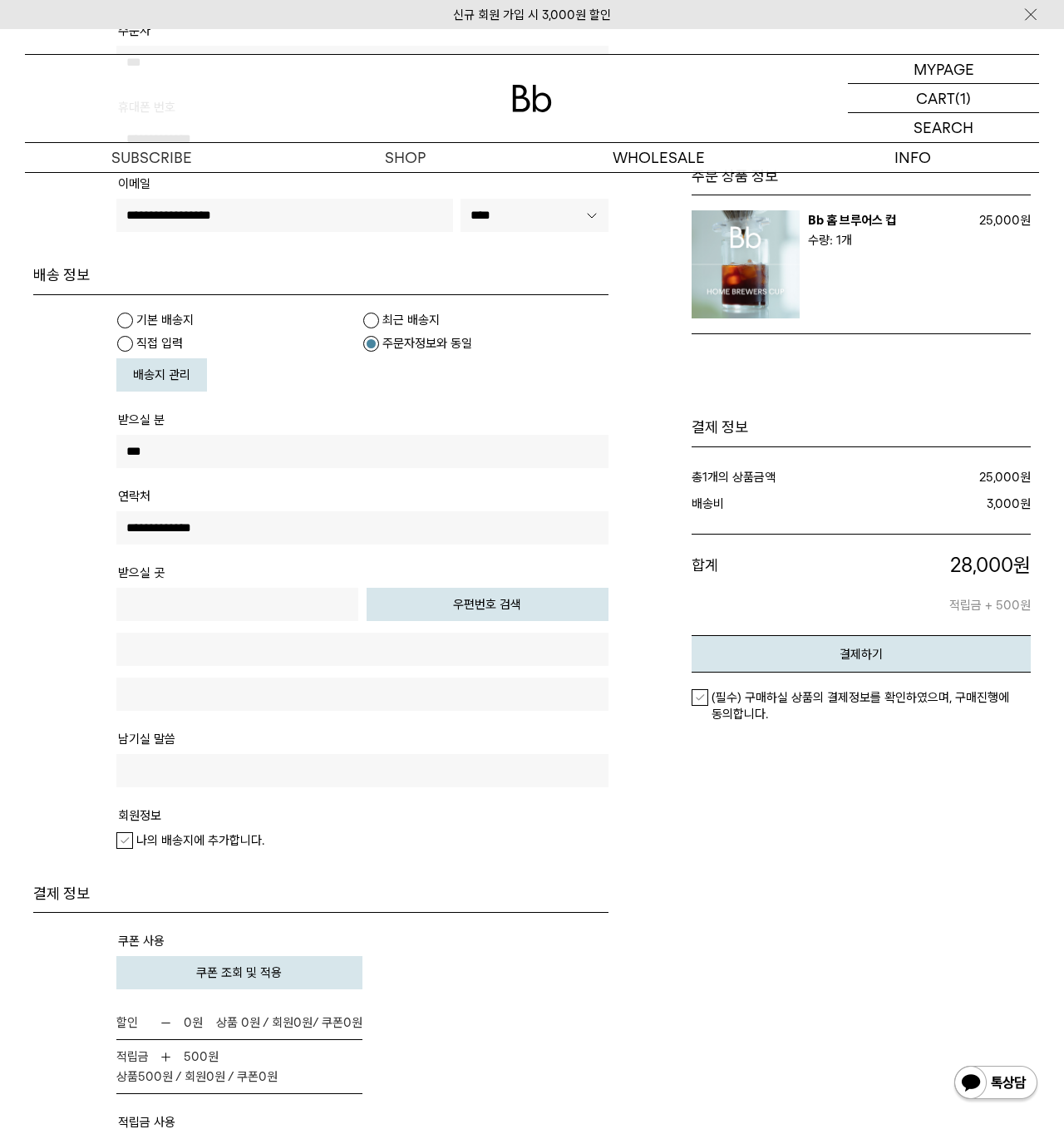
scroll to position [333, 0]
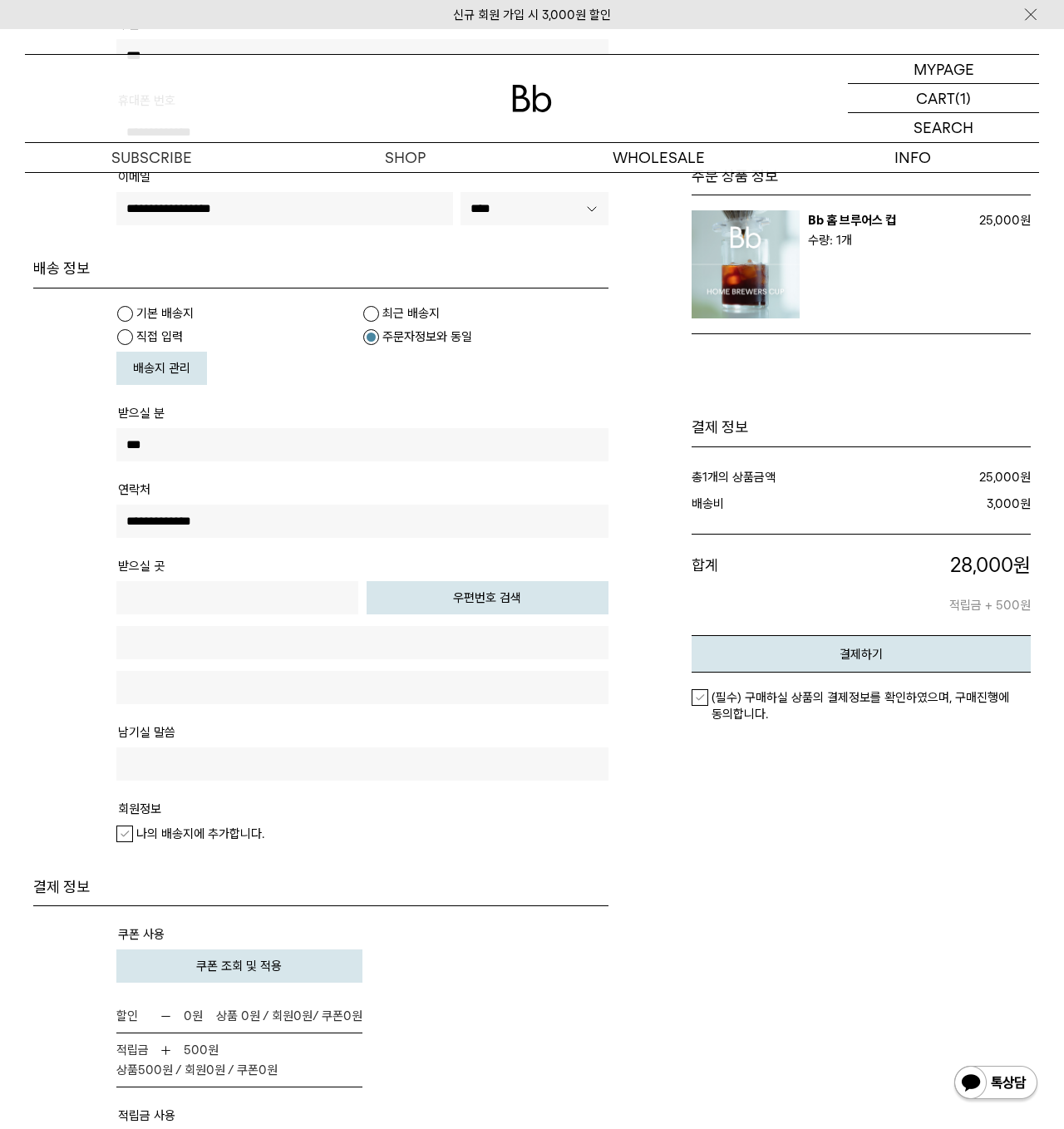
click at [543, 602] on button "우편번호 검색" at bounding box center [487, 597] width 242 height 33
type input "*****"
type input "**********"
click at [403, 681] on input "text" at bounding box center [362, 687] width 492 height 33
type input "*********"
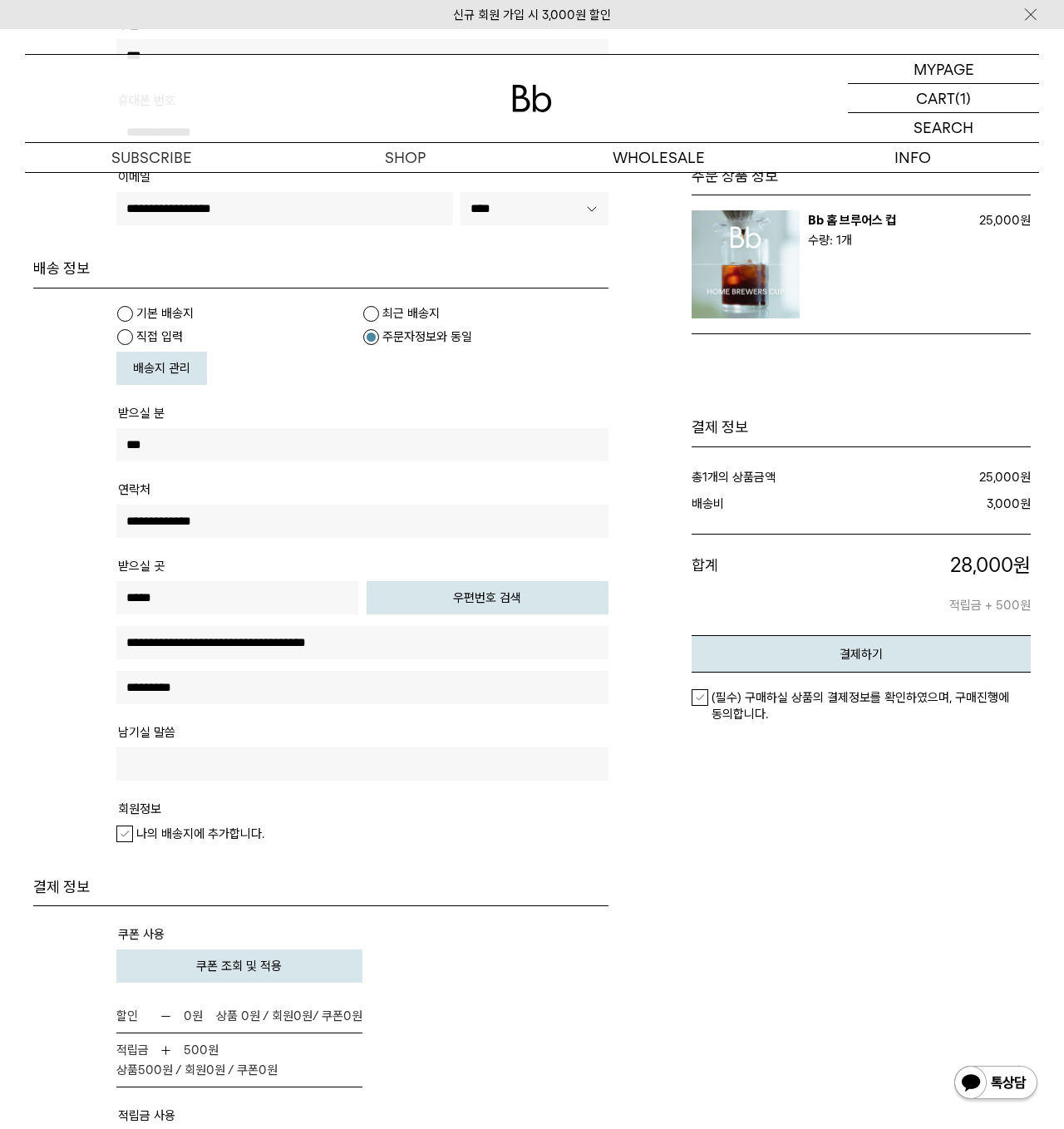
click at [700, 847] on div "주문 상품 정보" at bounding box center [827, 683] width 405 height 1432
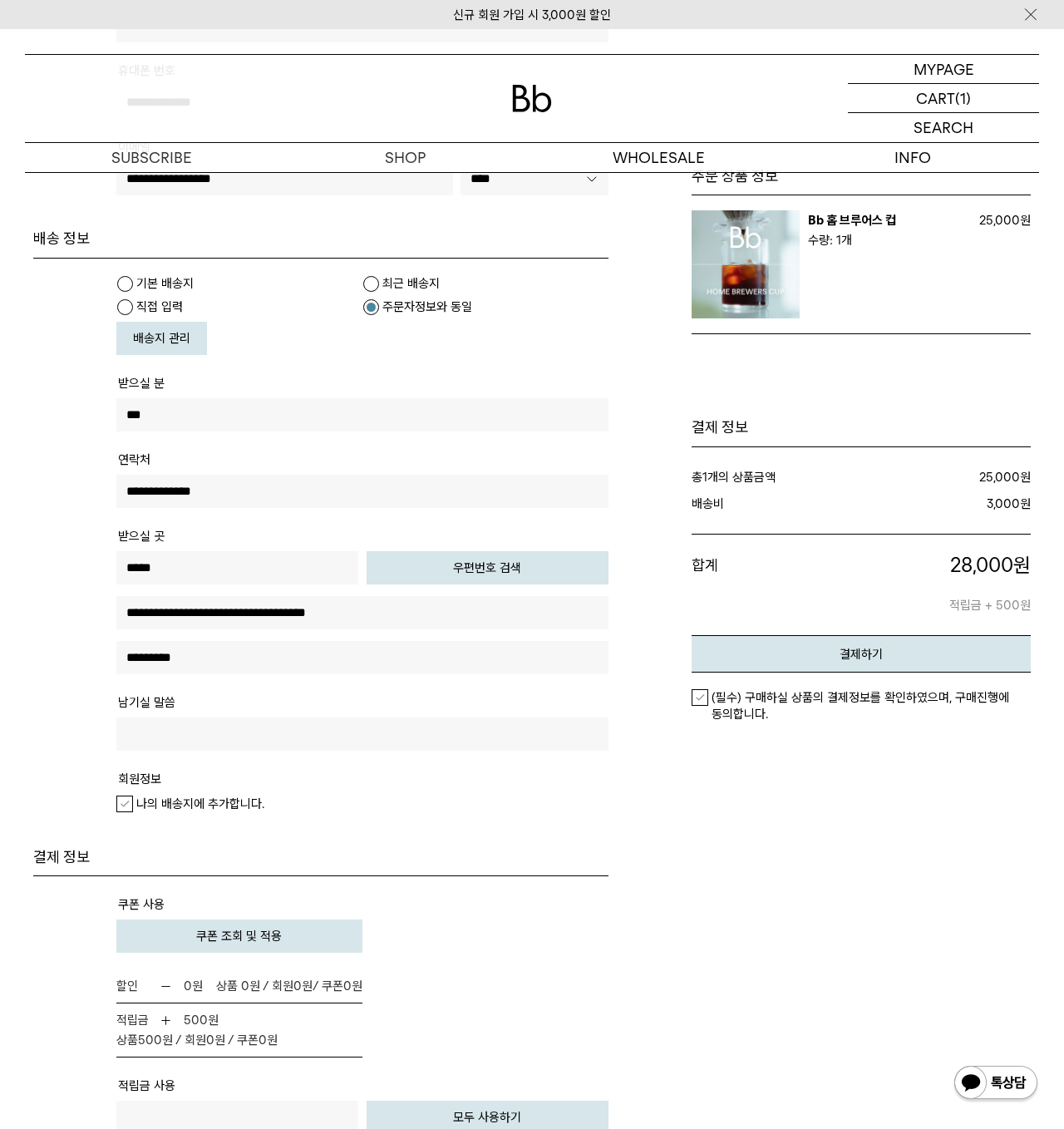
scroll to position [416, 0]
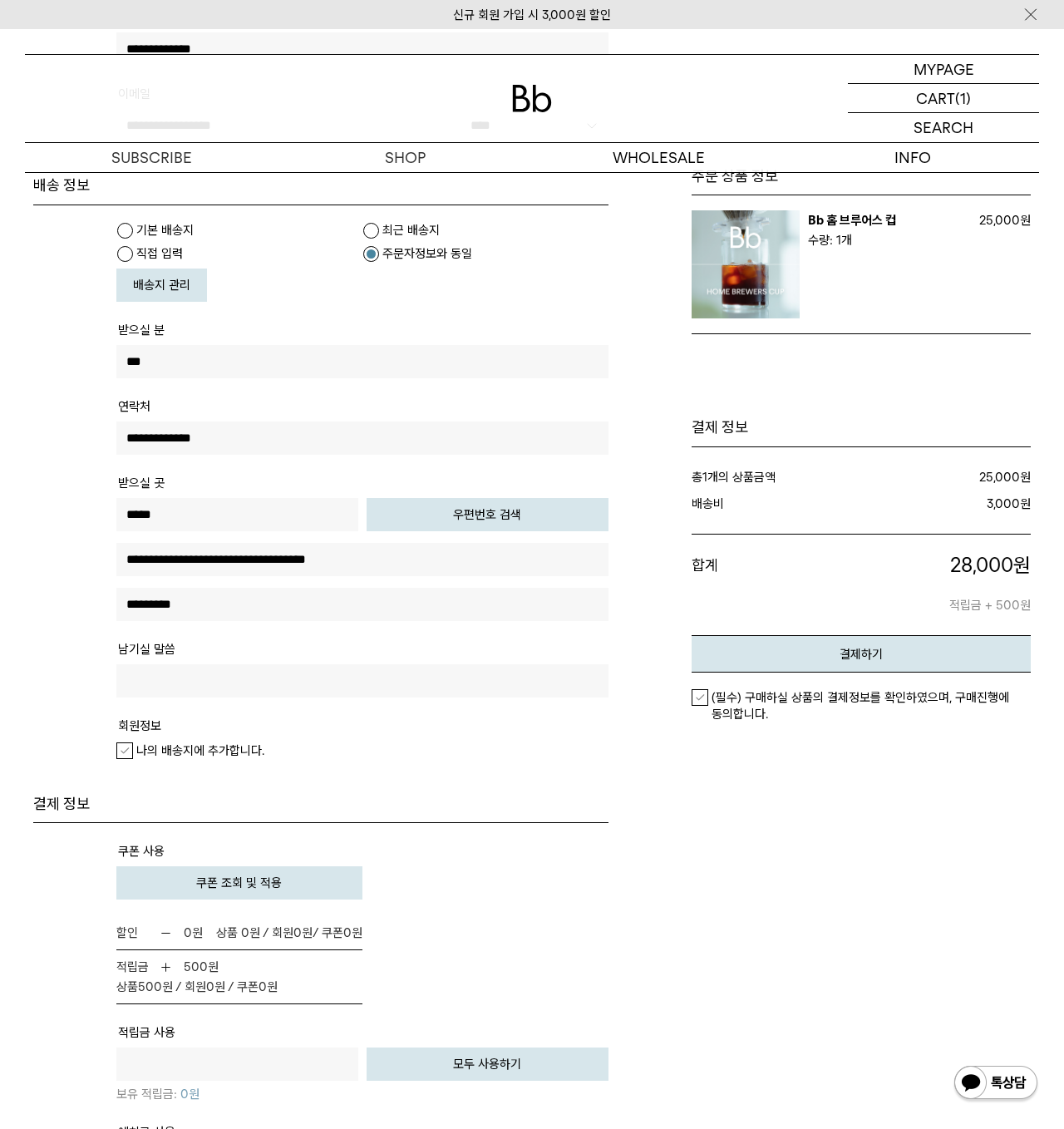
click at [370, 681] on input "text" at bounding box center [362, 680] width 492 height 33
type input "*"
type input "**********"
click at [561, 860] on tr "쿠폰 사용 주문할인 : (-) 0 원 (-) 0 원 0 원" at bounding box center [362, 878] width 492 height 77
click at [127, 751] on label "나의 배송지에 추가합니다." at bounding box center [190, 751] width 148 height 17
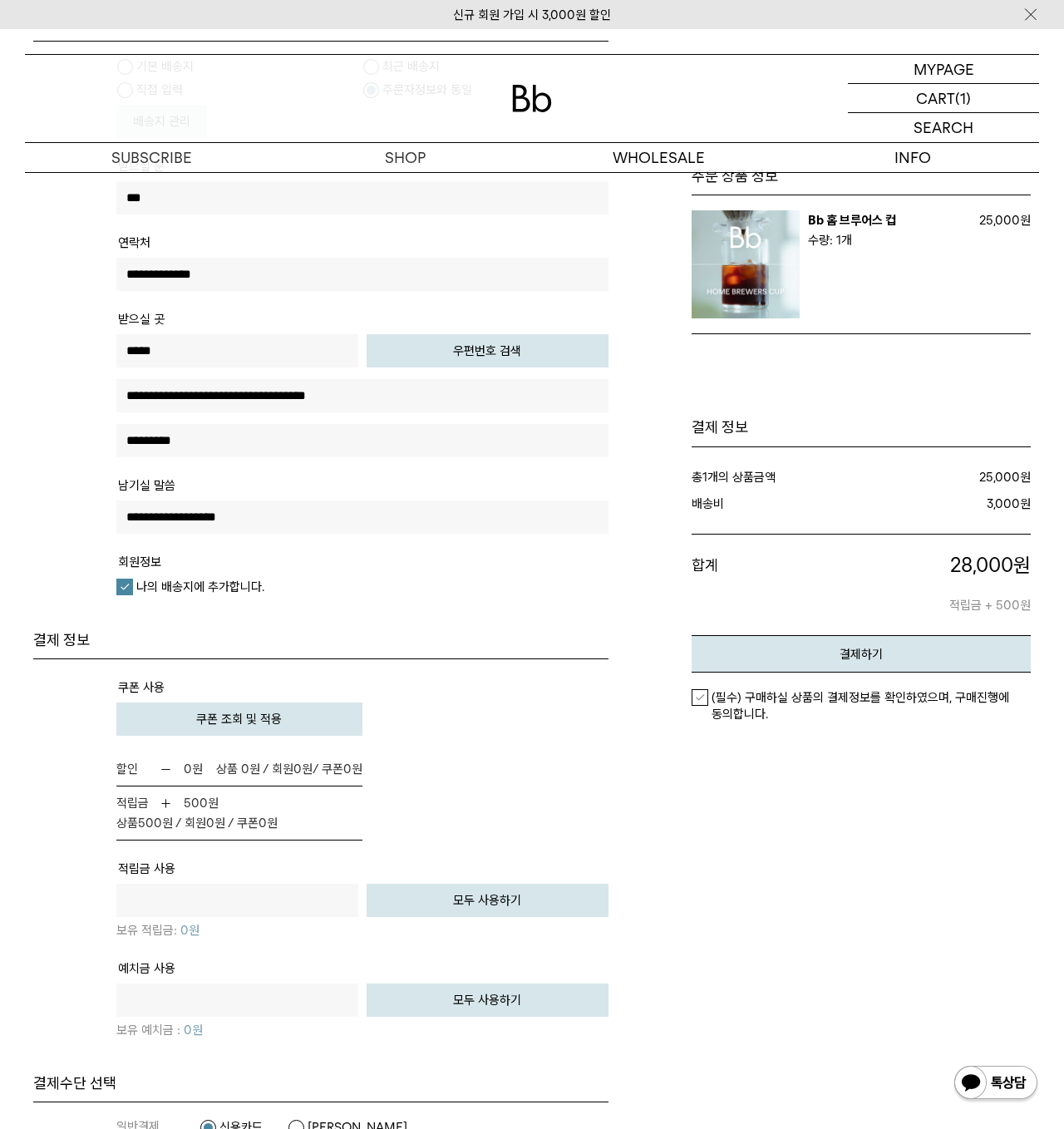
scroll to position [582, 0]
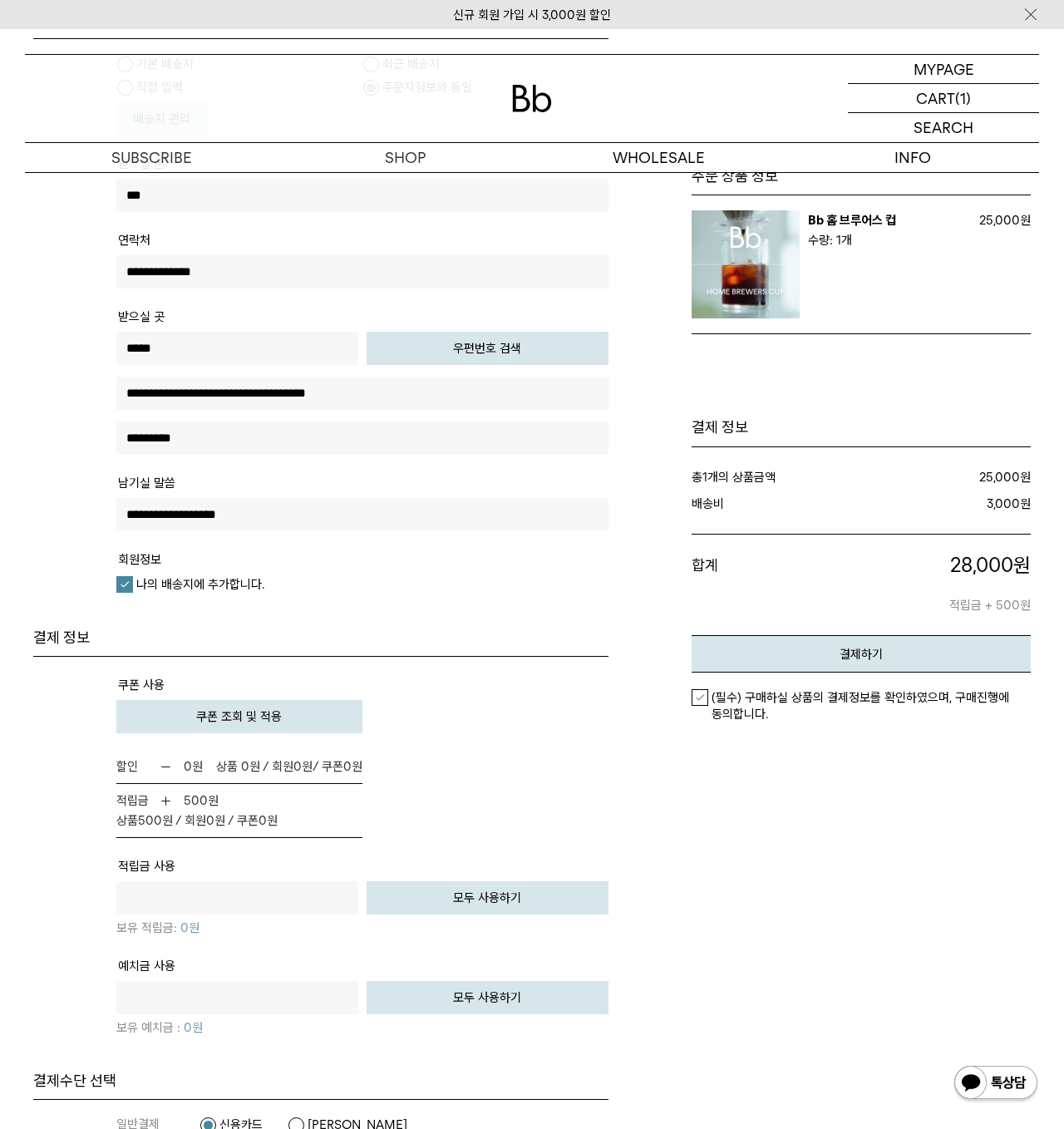
click at [336, 729] on button "쿠폰 조회 및 적용" at bounding box center [239, 716] width 246 height 33
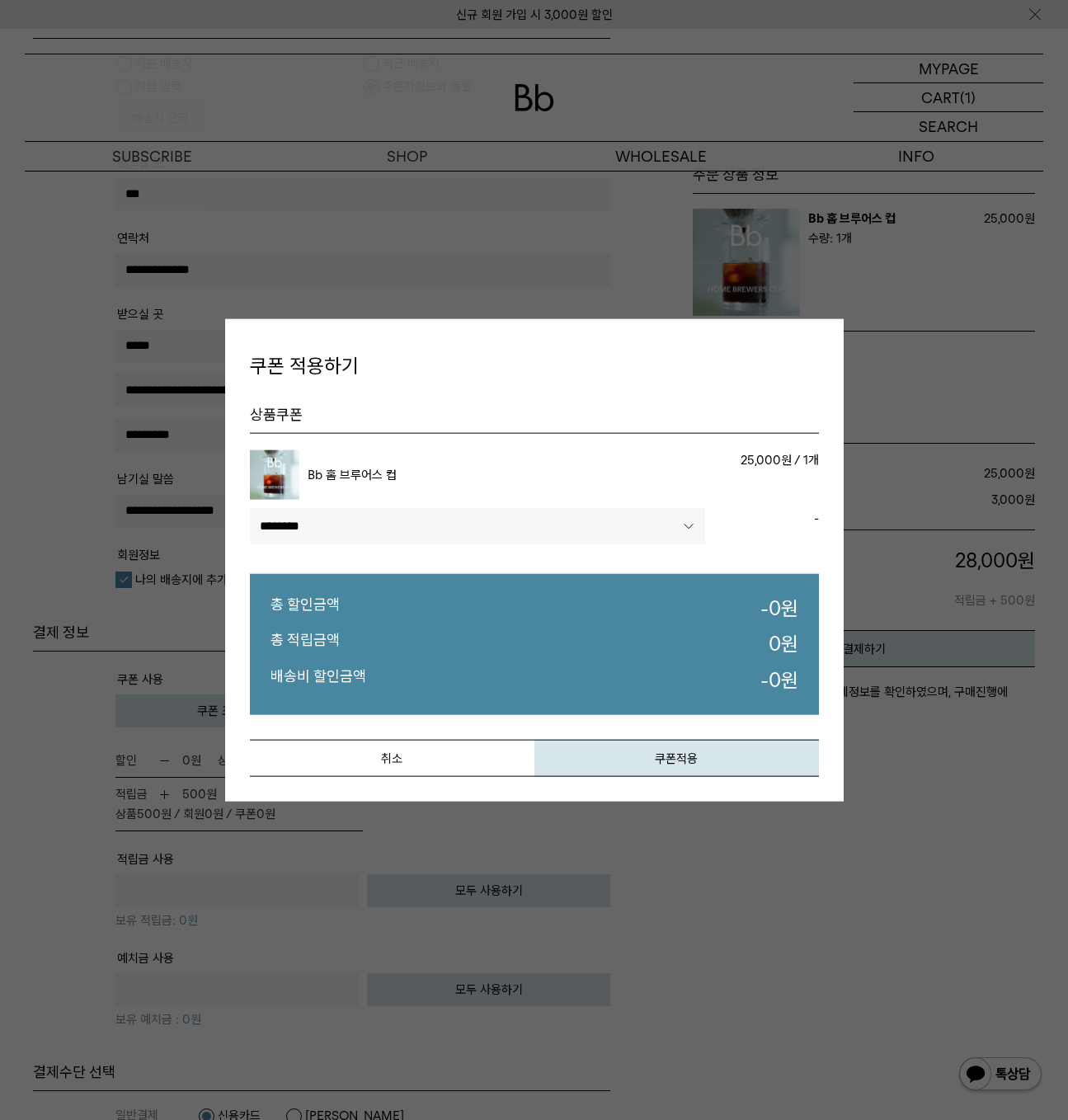
drag, startPoint x: 646, startPoint y: 761, endPoint x: 653, endPoint y: 727, distance: 34.7
click at [647, 760] on button "쿠폰적용" at bounding box center [677, 757] width 284 height 37
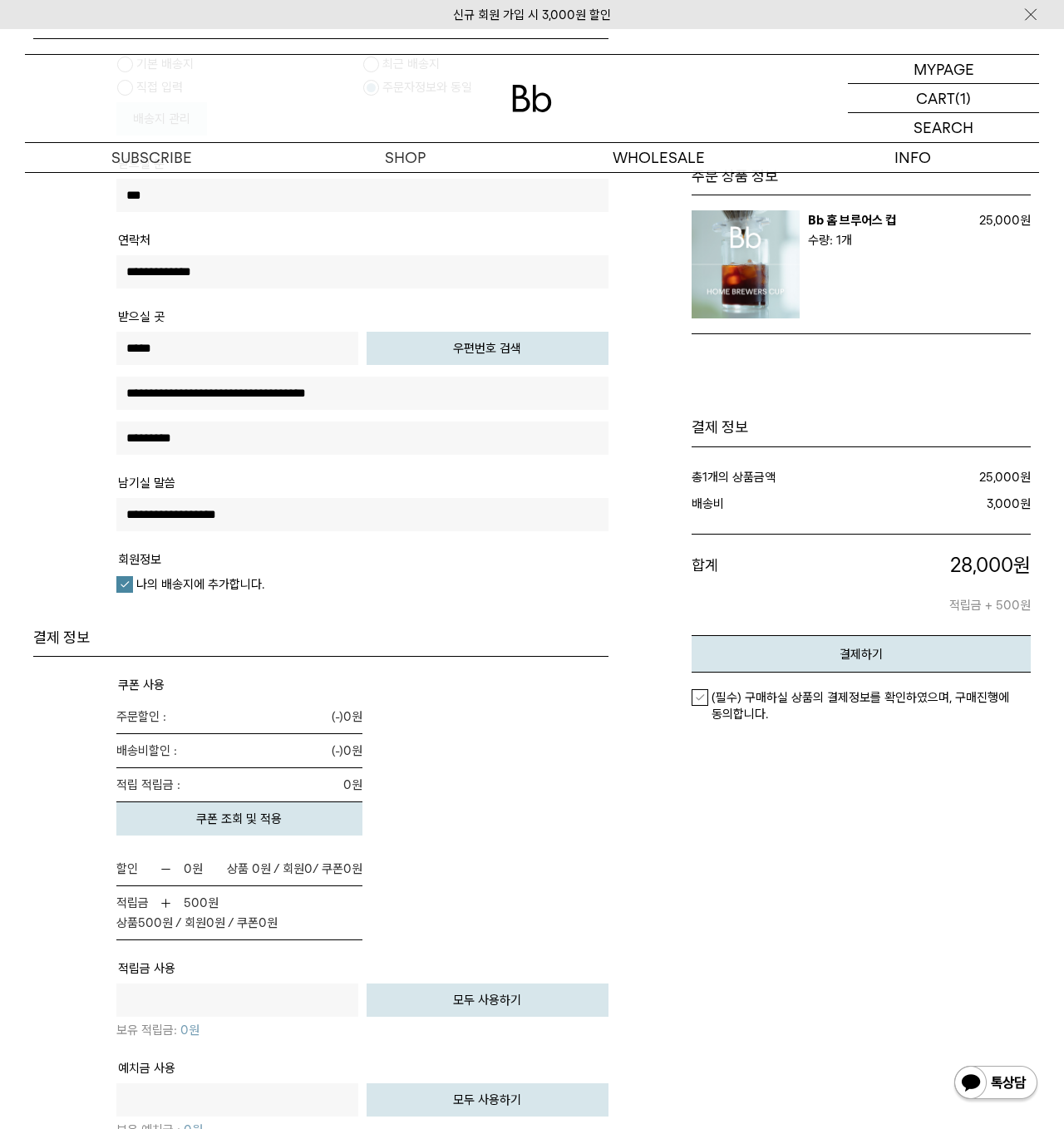
click at [316, 809] on button "쿠폰 조회 및 적용" at bounding box center [239, 818] width 246 height 33
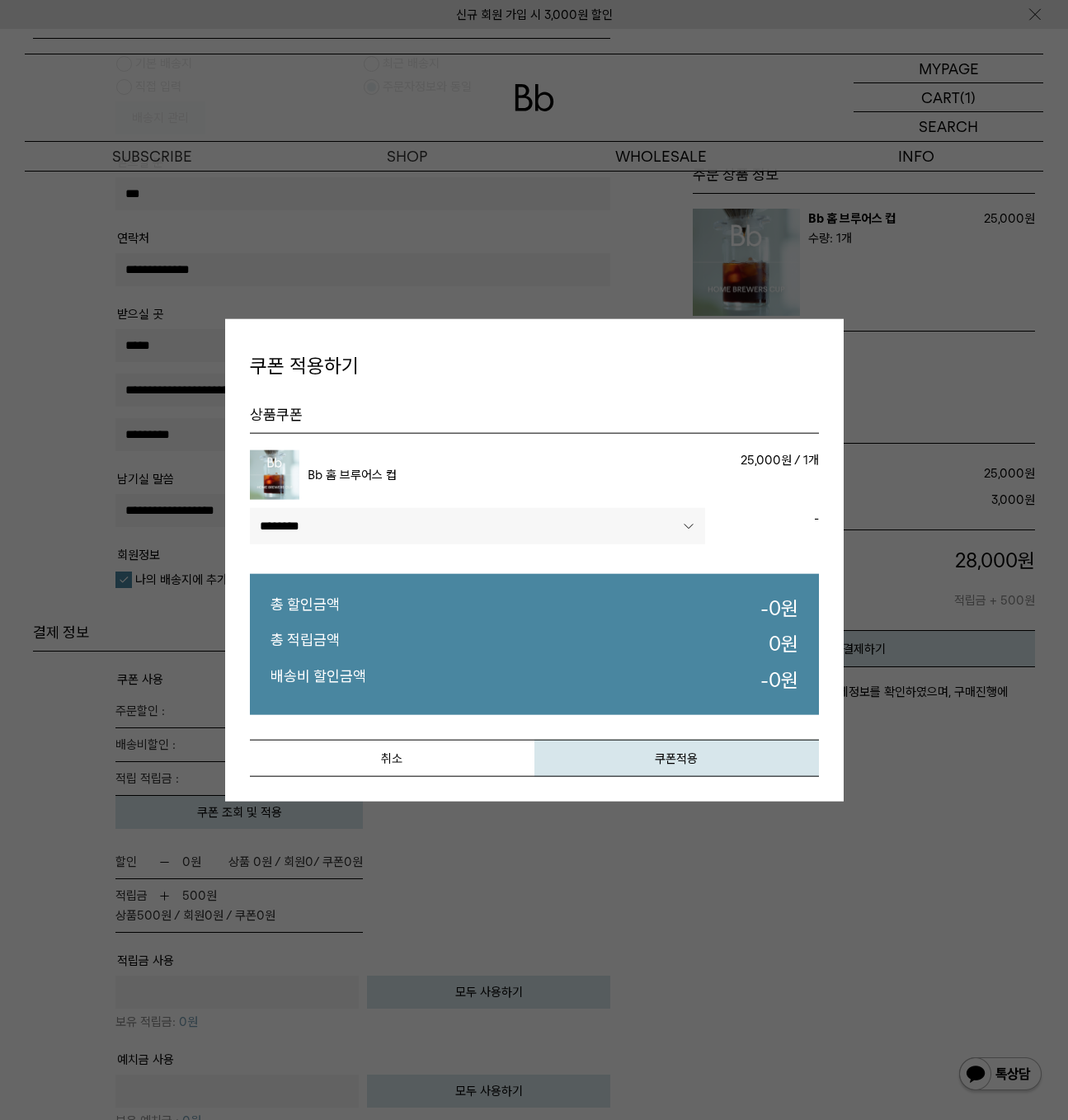
click at [386, 537] on select"] "******** ****" at bounding box center [477, 526] width 455 height 36
select select"] "******"
click at [250, 508] on select"] "******** ****" at bounding box center [477, 526] width 455 height 36
click at [657, 750] on button "쿠폰적용" at bounding box center [677, 757] width 284 height 37
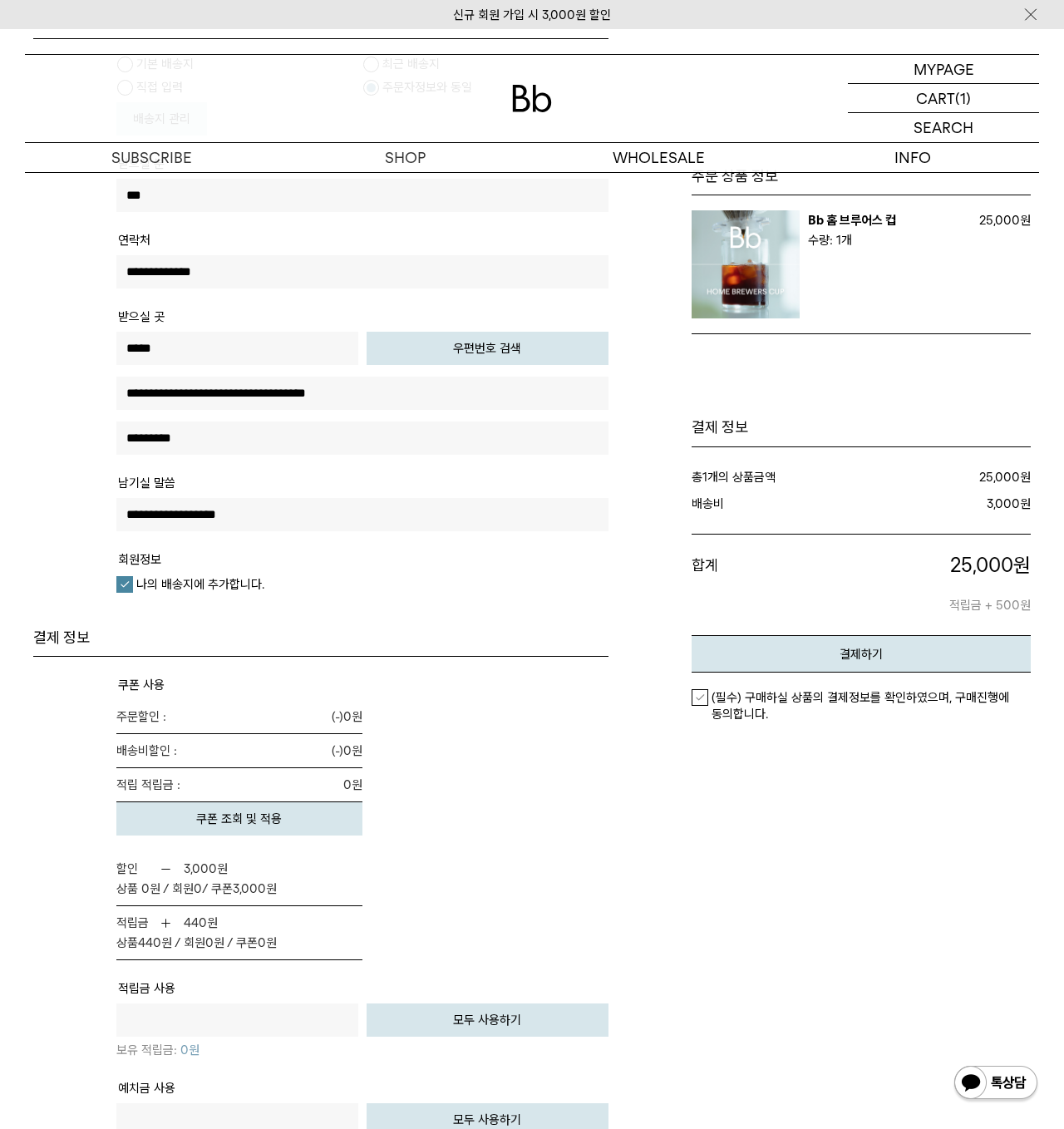
click at [650, 801] on div "주문 상품 정보" at bounding box center [827, 494] width 405 height 1555
click at [639, 803] on div "주문 상품 정보" at bounding box center [827, 494] width 405 height 1555
click at [285, 812] on button "쿠폰 조회 및 적용" at bounding box center [239, 818] width 246 height 33
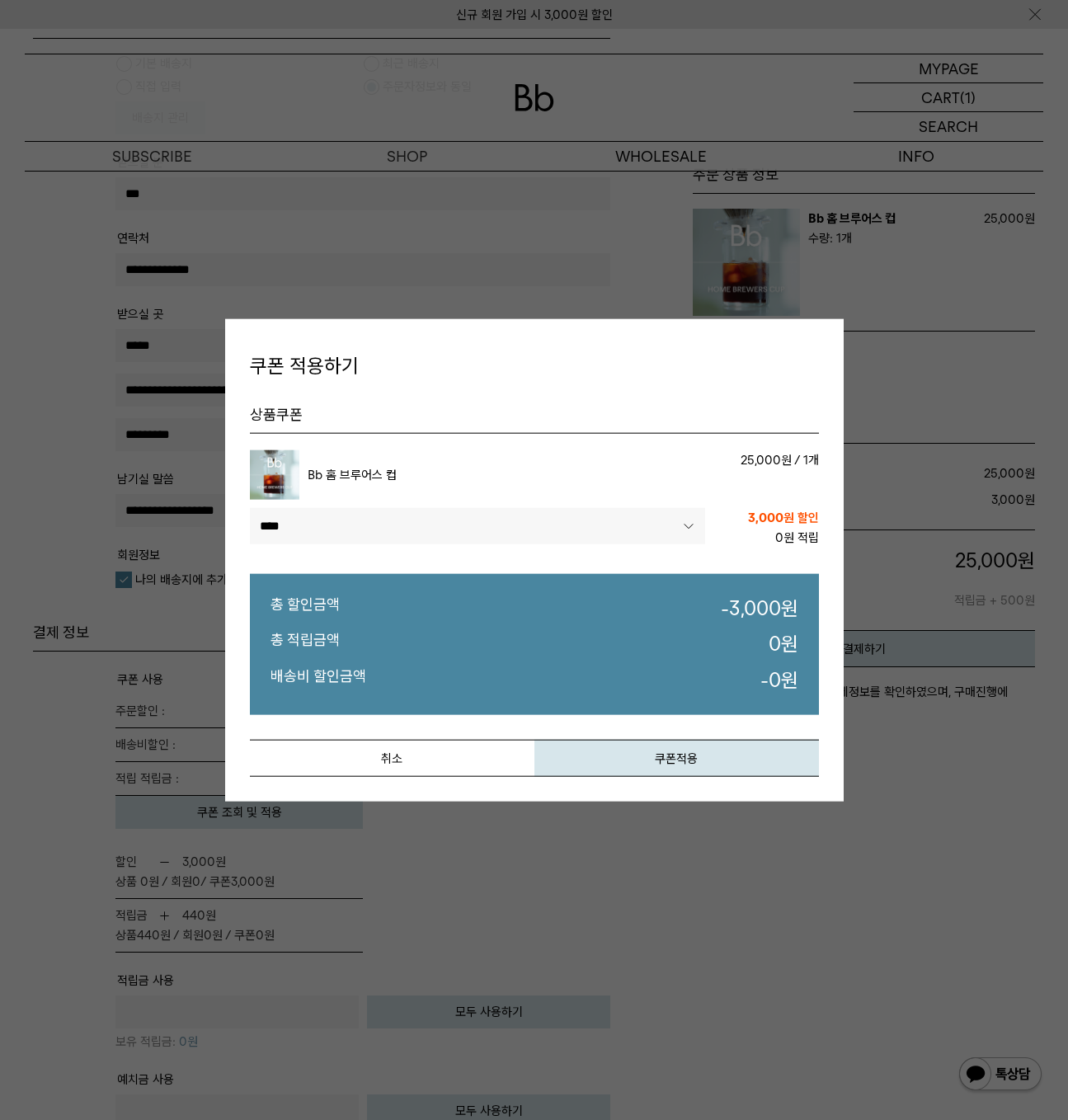
click at [468, 520] on select"] "******** ****" at bounding box center [477, 526] width 455 height 36
select select"]
click at [250, 508] on select"] "******** ****" at bounding box center [477, 526] width 455 height 36
click at [675, 764] on button "쿠폰적용" at bounding box center [677, 757] width 284 height 37
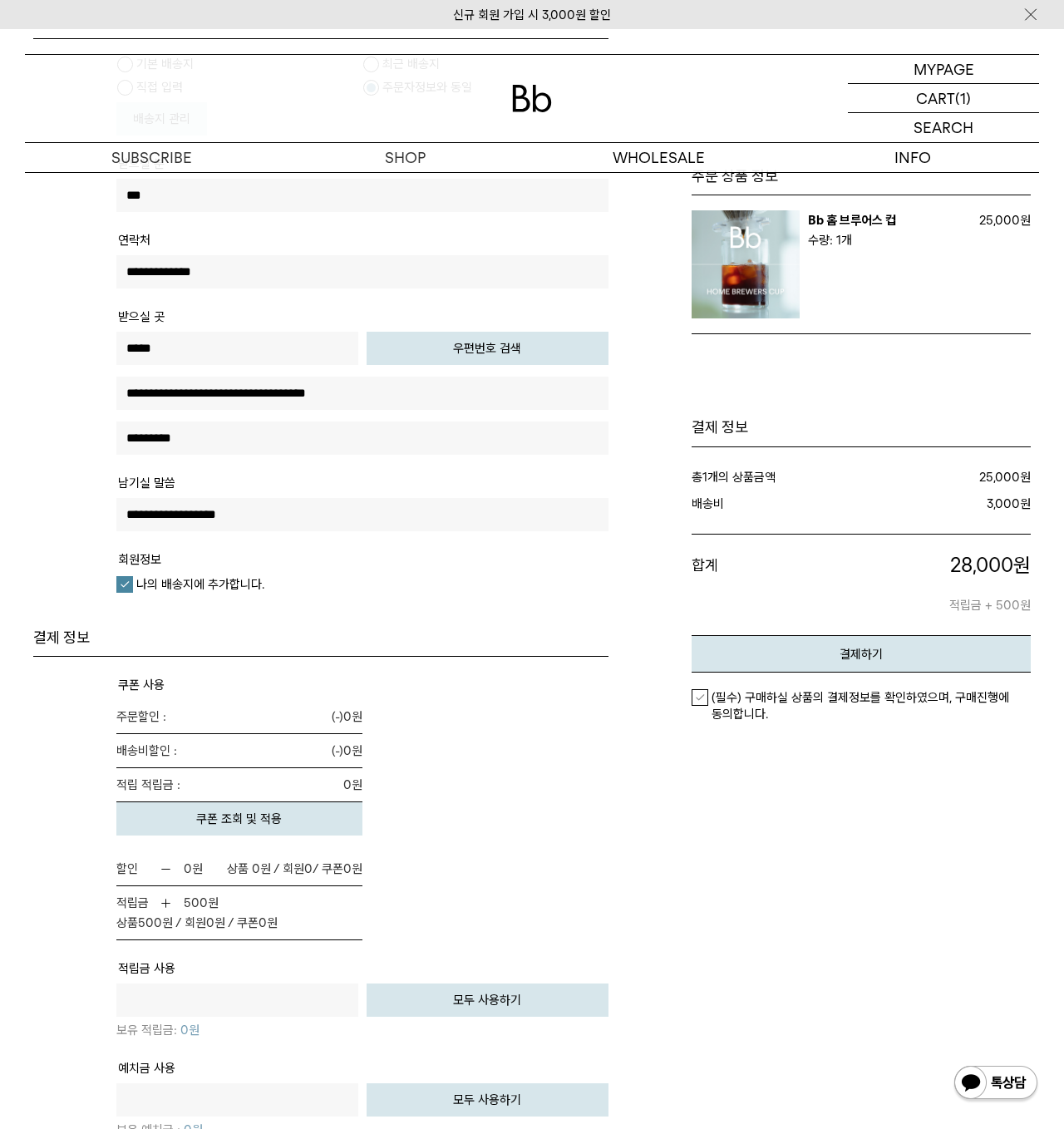
click at [725, 803] on div "주문 상품 정보" at bounding box center [827, 484] width 405 height 1534
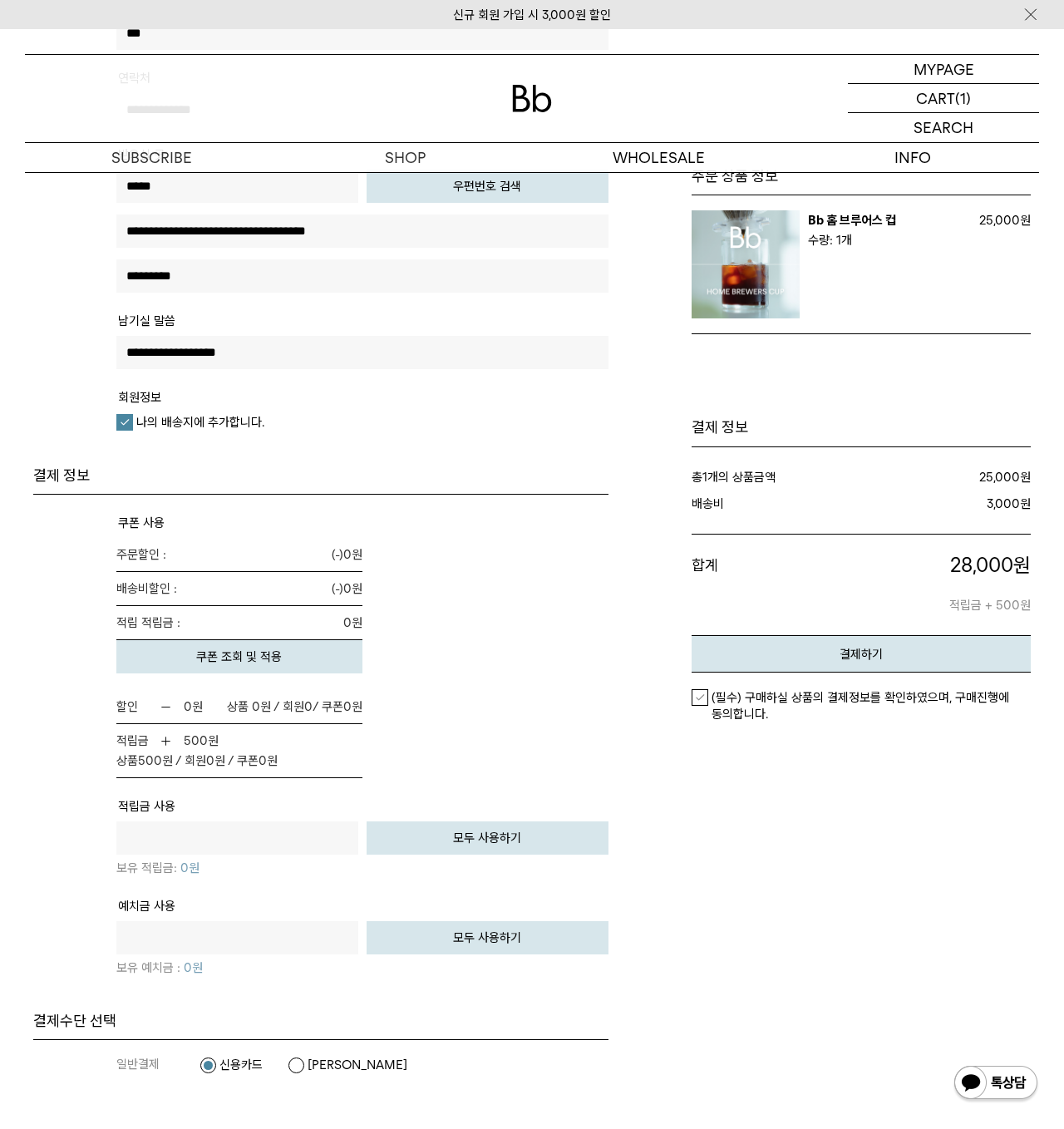
scroll to position [748, 0]
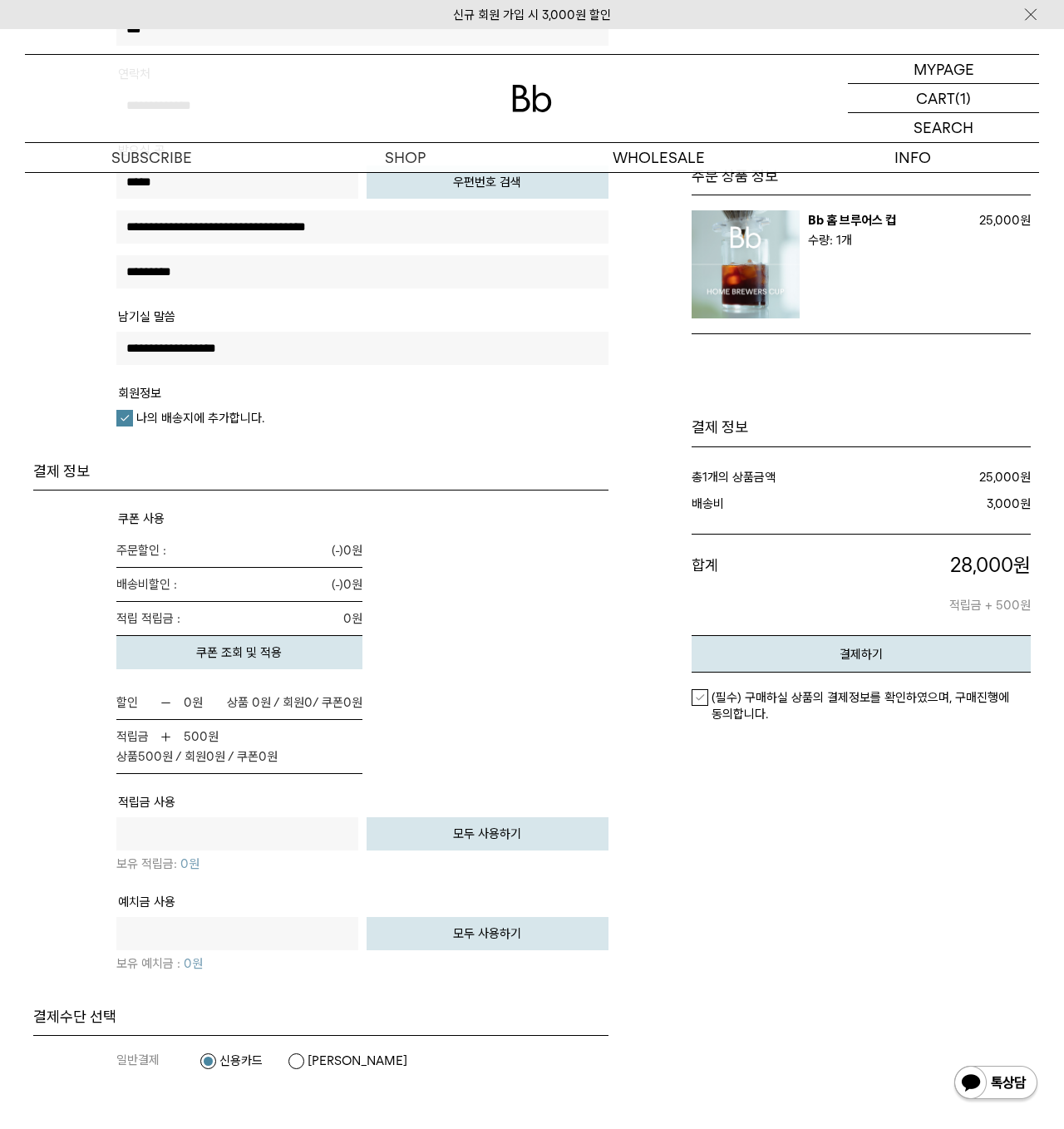
click at [698, 699] on label "(필수) 구매하실 상품의 결제정보를 확인하였으며, 구매진행에 동의합니다." at bounding box center [861, 705] width 339 height 33
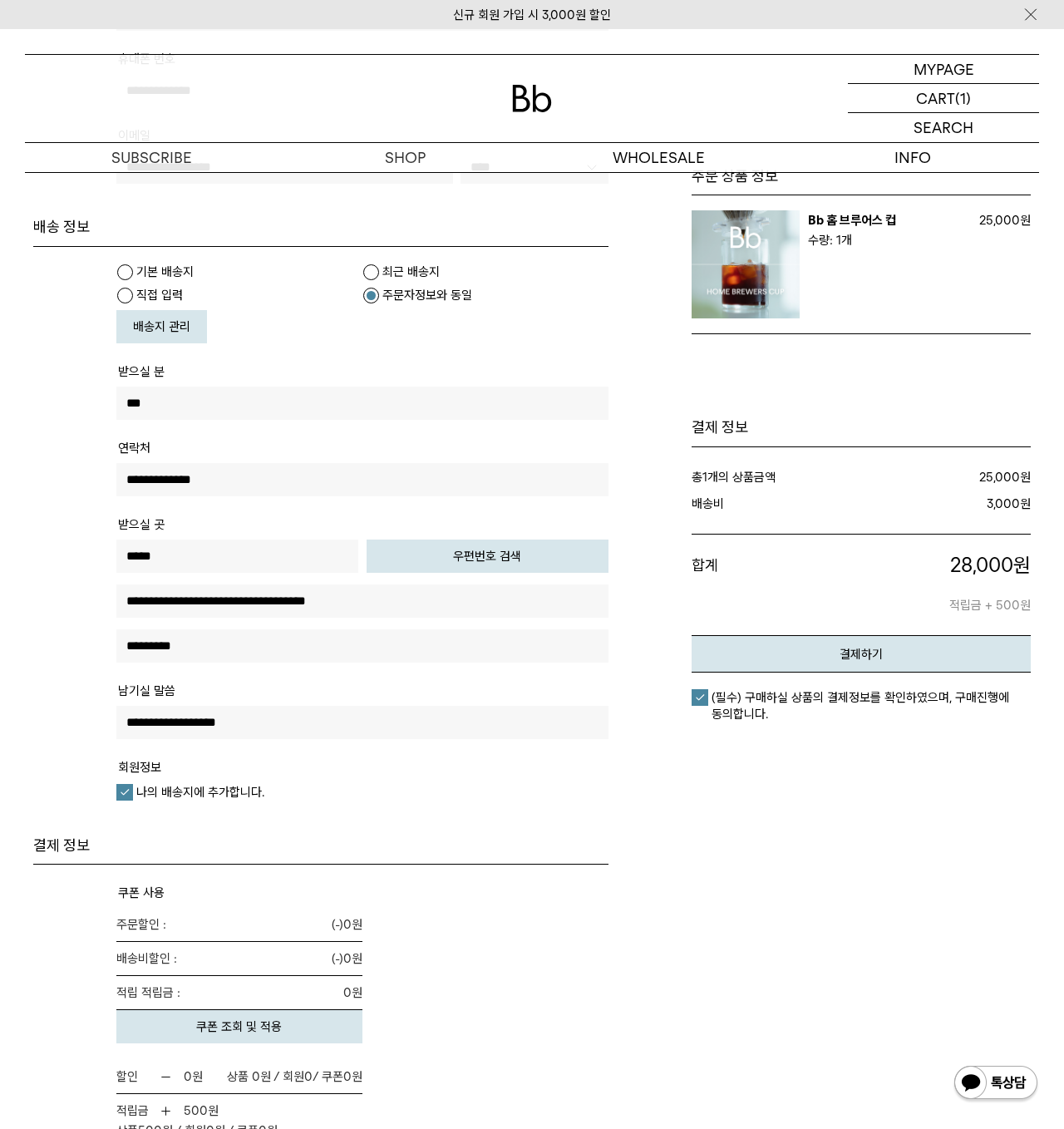
scroll to position [333, 0]
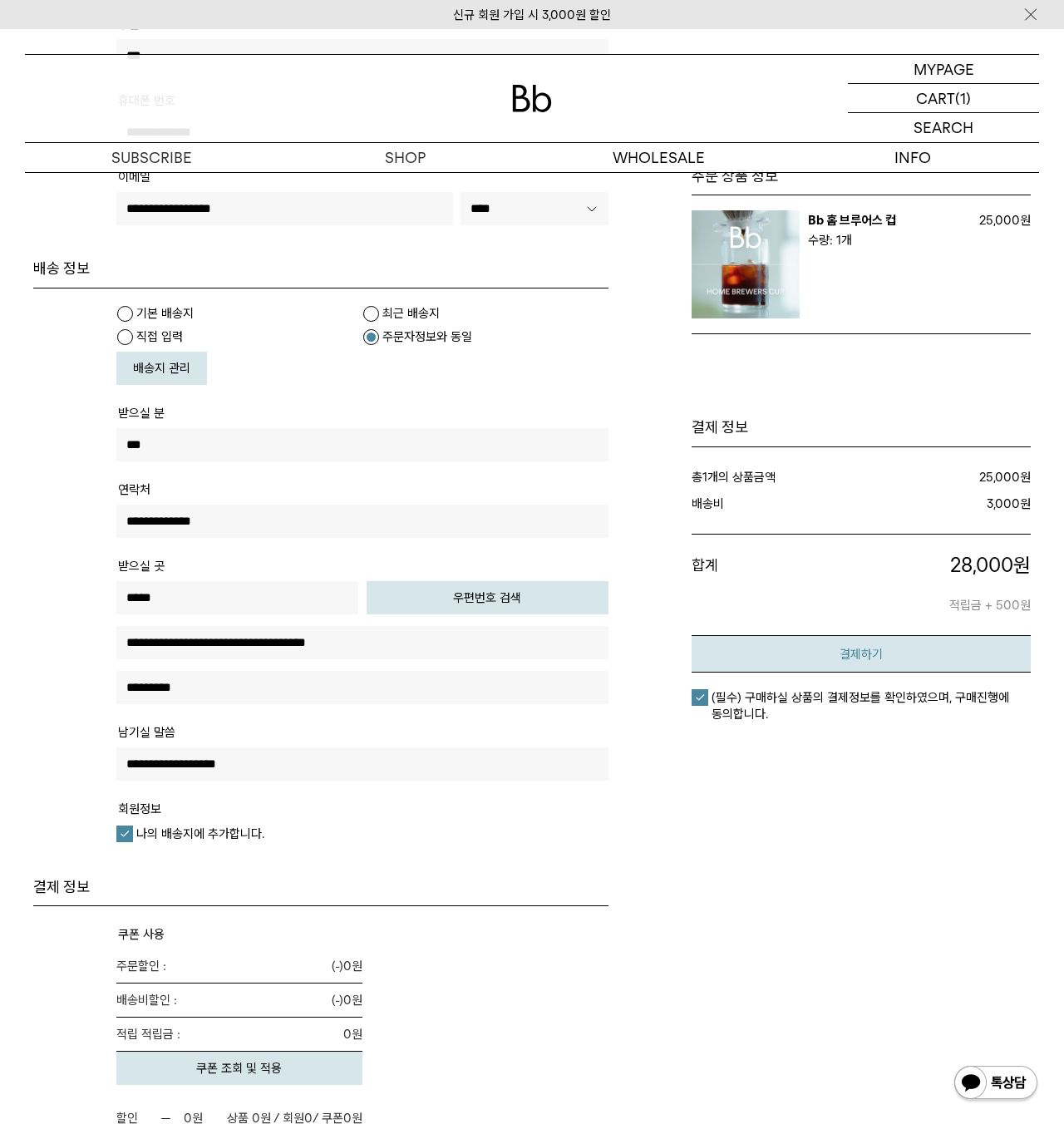
click at [882, 663] on button "결제하기" at bounding box center [861, 654] width 339 height 37
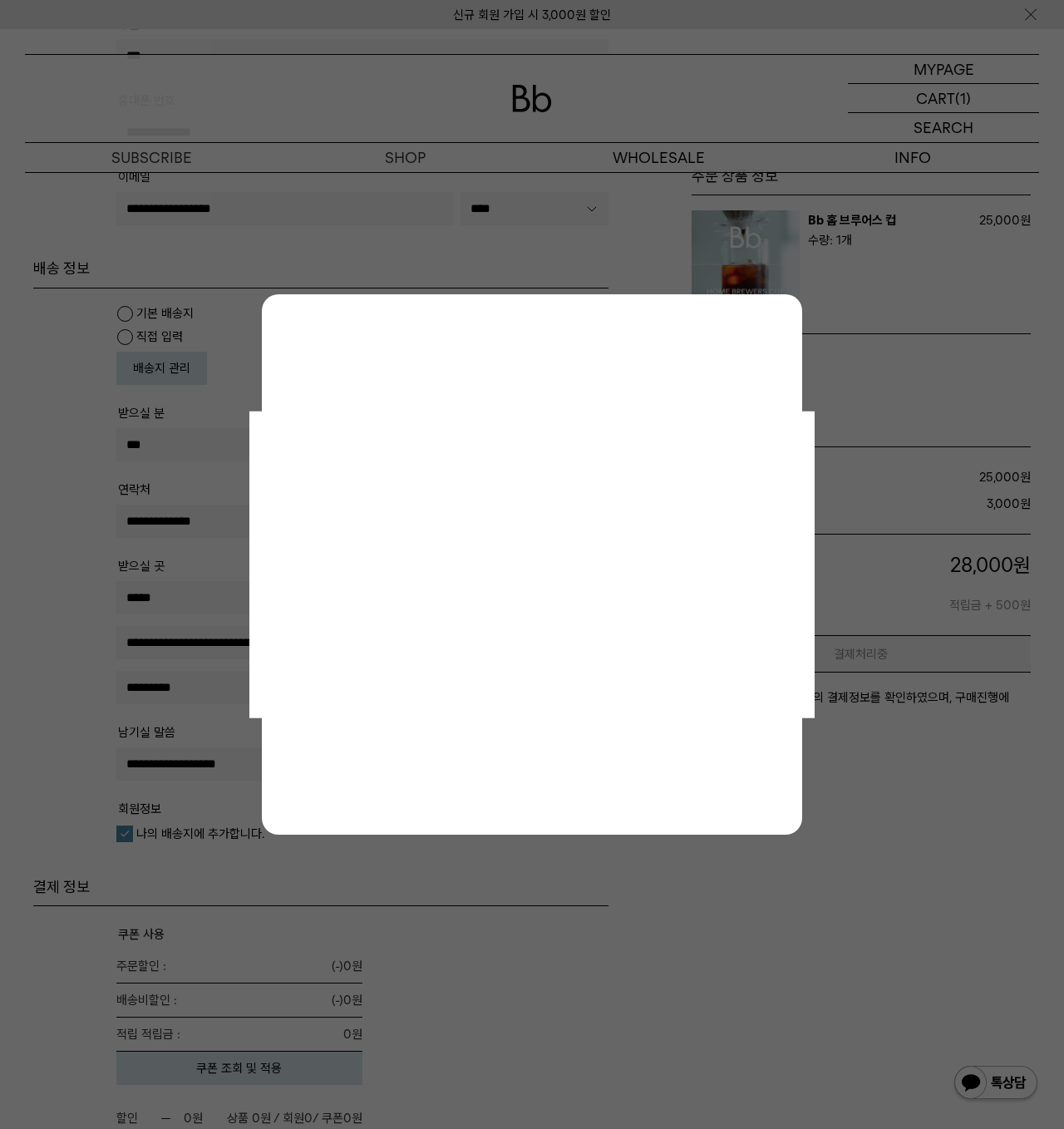
scroll to position [0, 0]
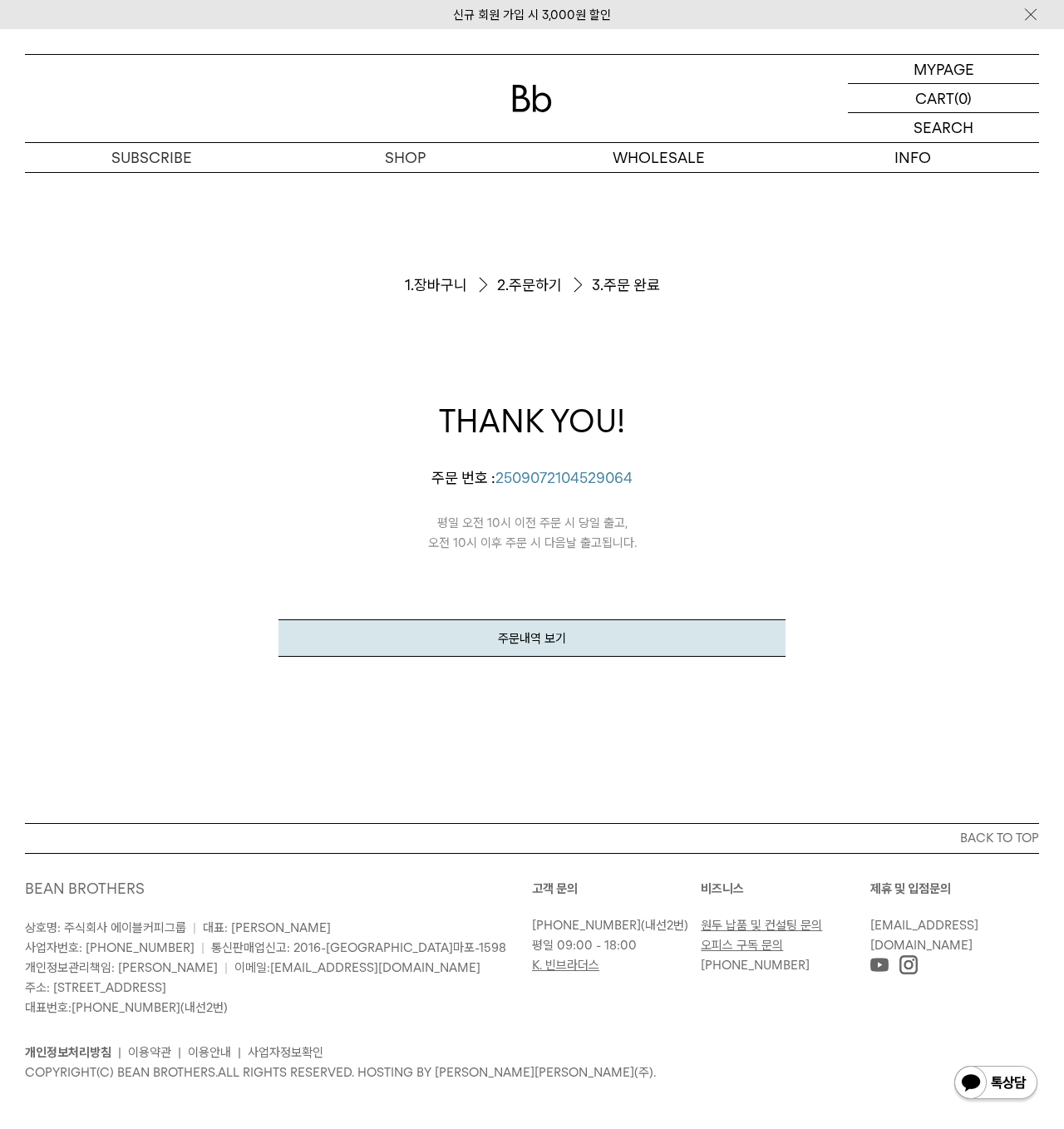
click at [410, 189] on div "주문서작성 / 결제 1. 장바구니 2. 주문하기 3. 주문 완료 THANK YOU! [PERSON_NAME]의 [PERSON_NAME]이 정상…" at bounding box center [532, 497] width 507 height 651
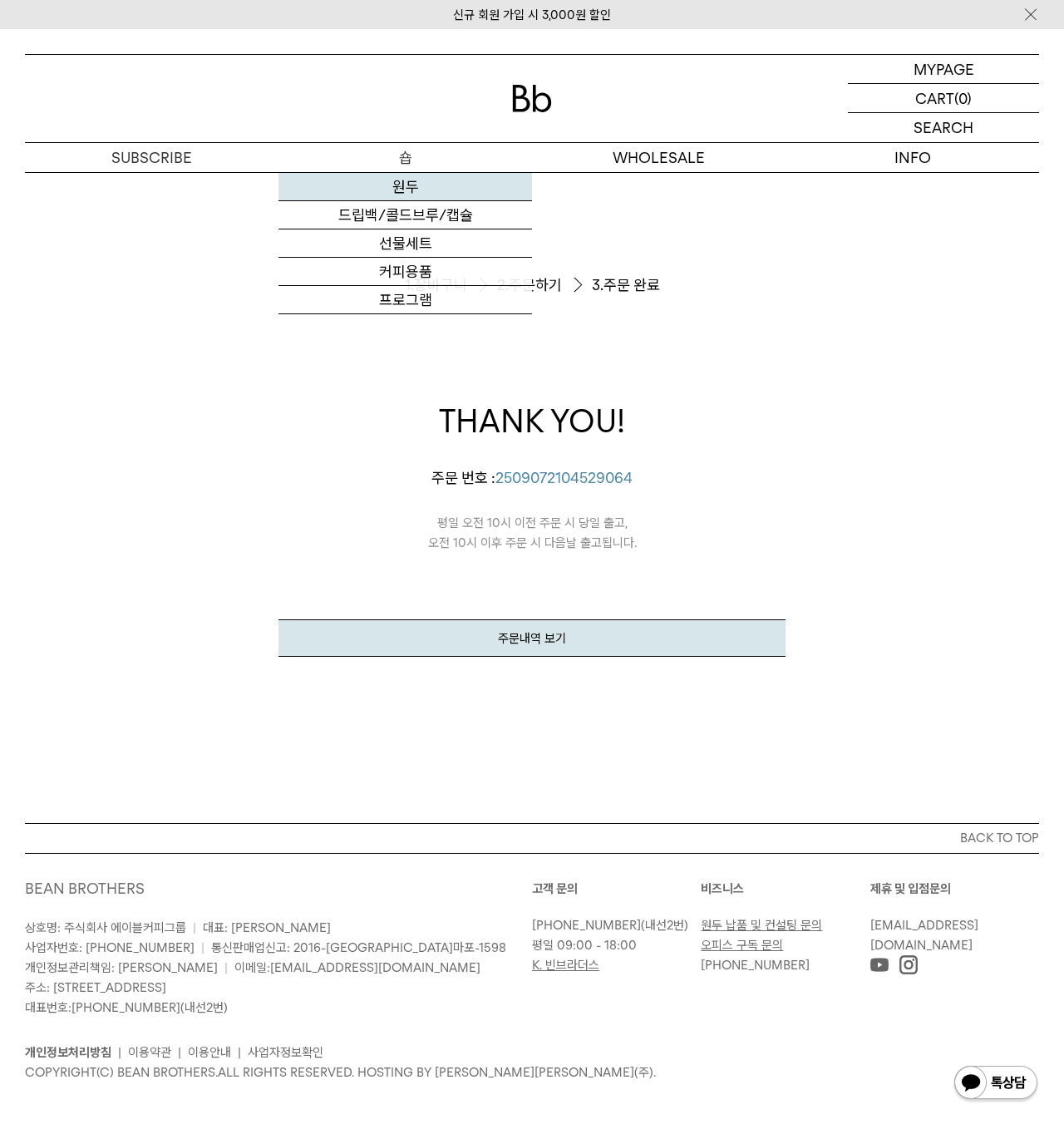
click at [407, 186] on link "원두" at bounding box center [405, 187] width 254 height 29
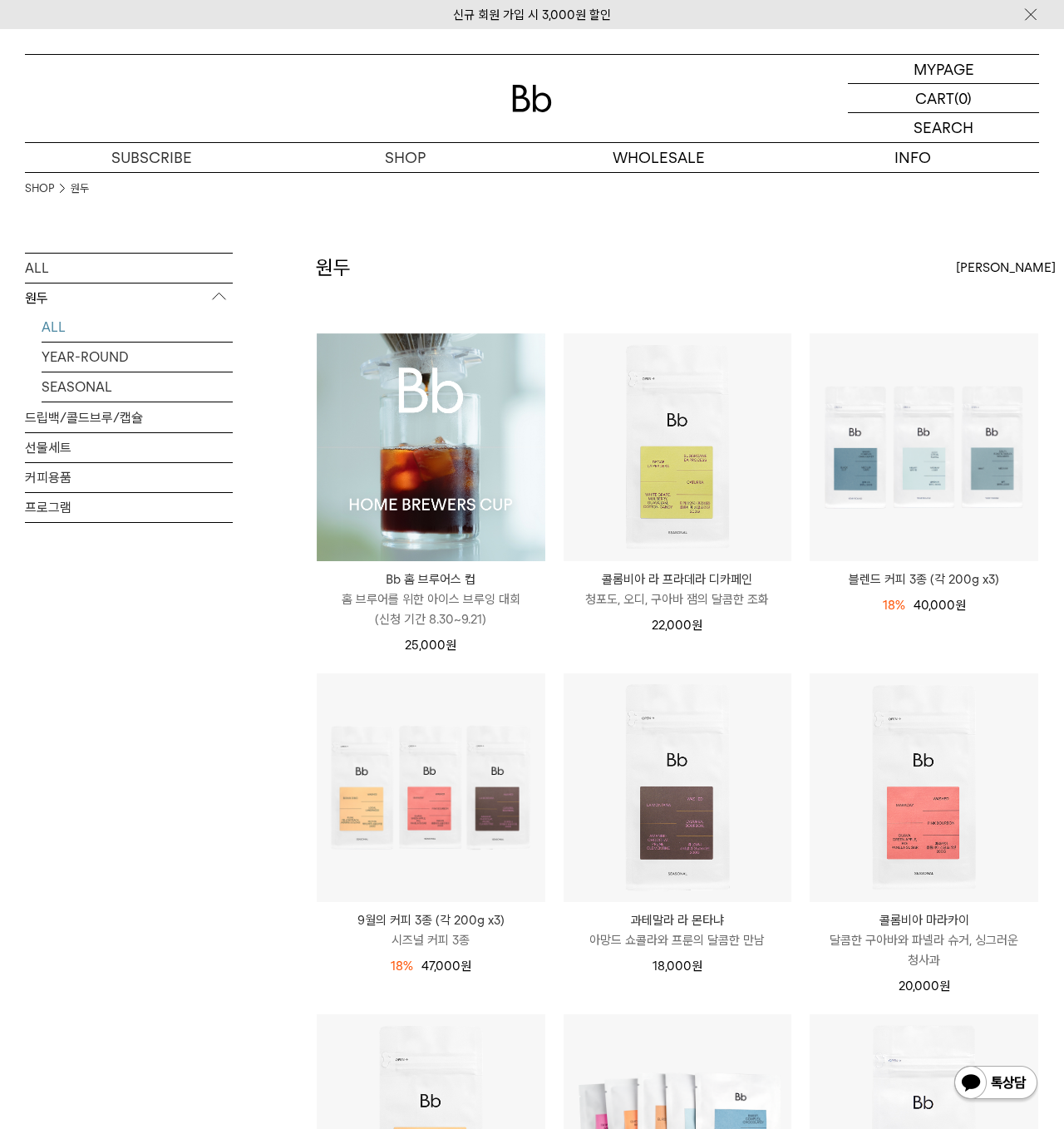
click at [477, 394] on img at bounding box center [431, 447] width 229 height 228
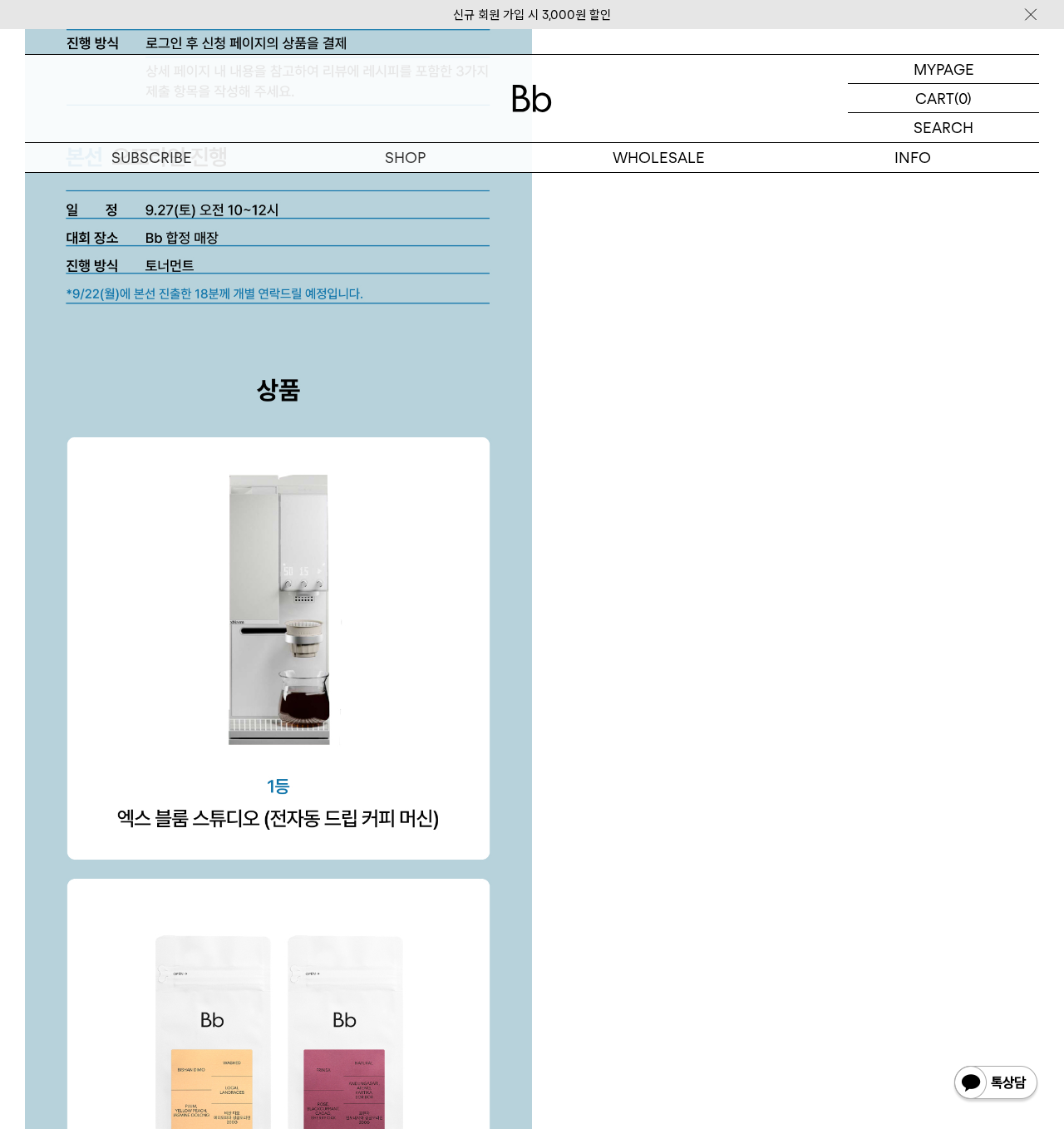
scroll to position [4738, 0]
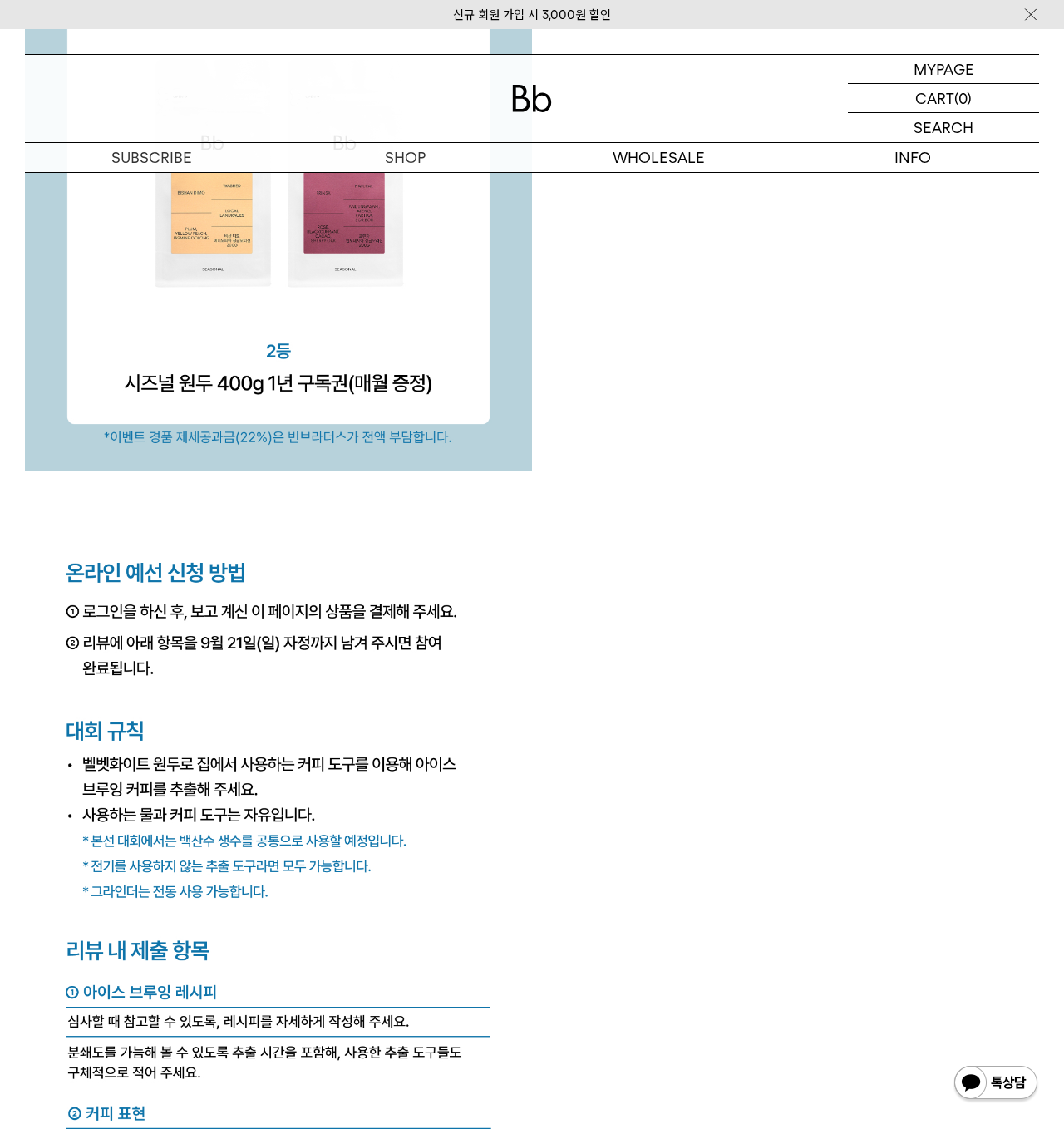
scroll to position [5403, 0]
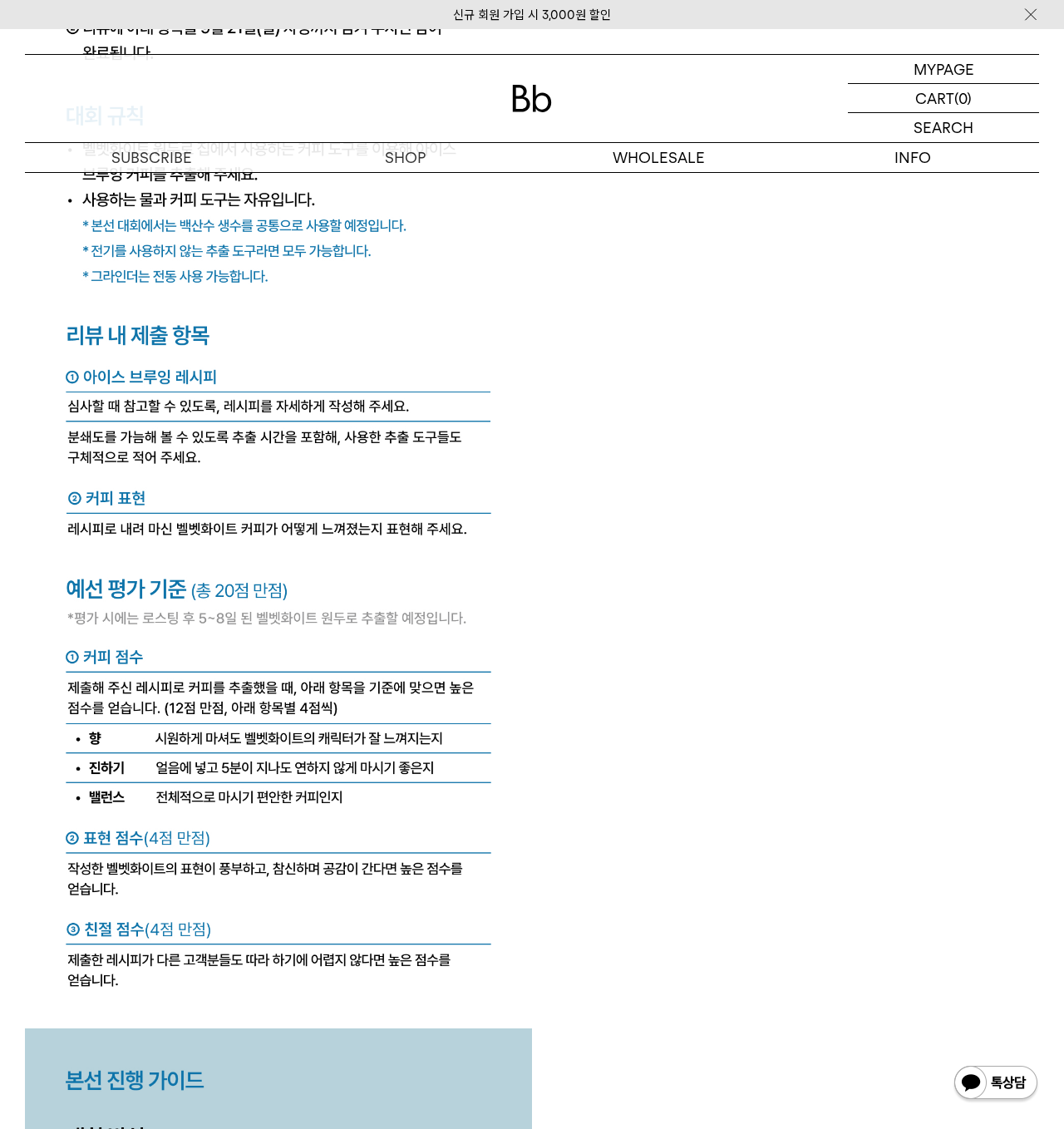
scroll to position [5818, 0]
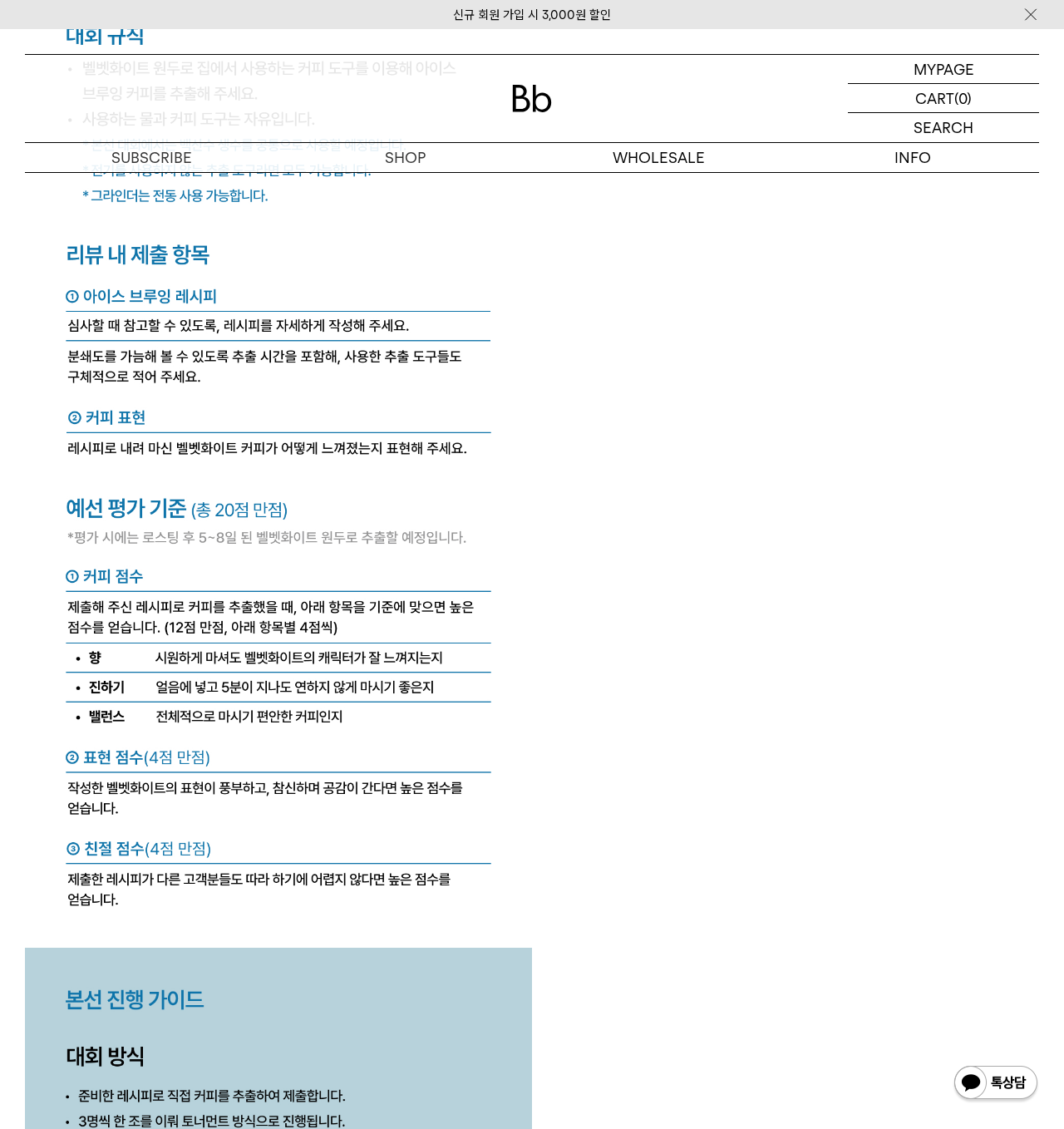
scroll to position [5902, 0]
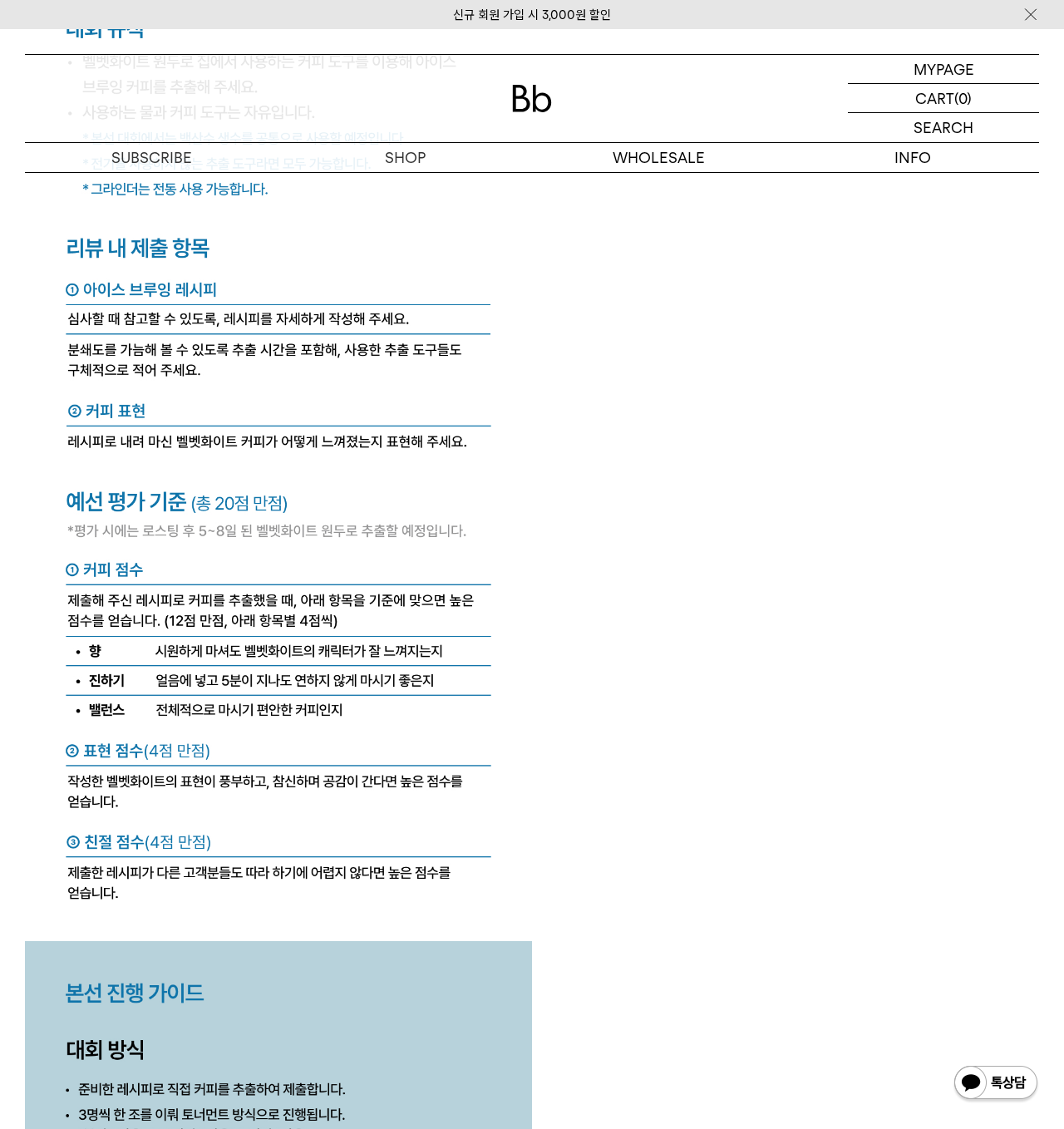
drag, startPoint x: 844, startPoint y: 322, endPoint x: 869, endPoint y: 333, distance: 27.3
click at [341, 890] on img at bounding box center [278, 712] width 507 height 1793
